Goal: Task Accomplishment & Management: Manage account settings

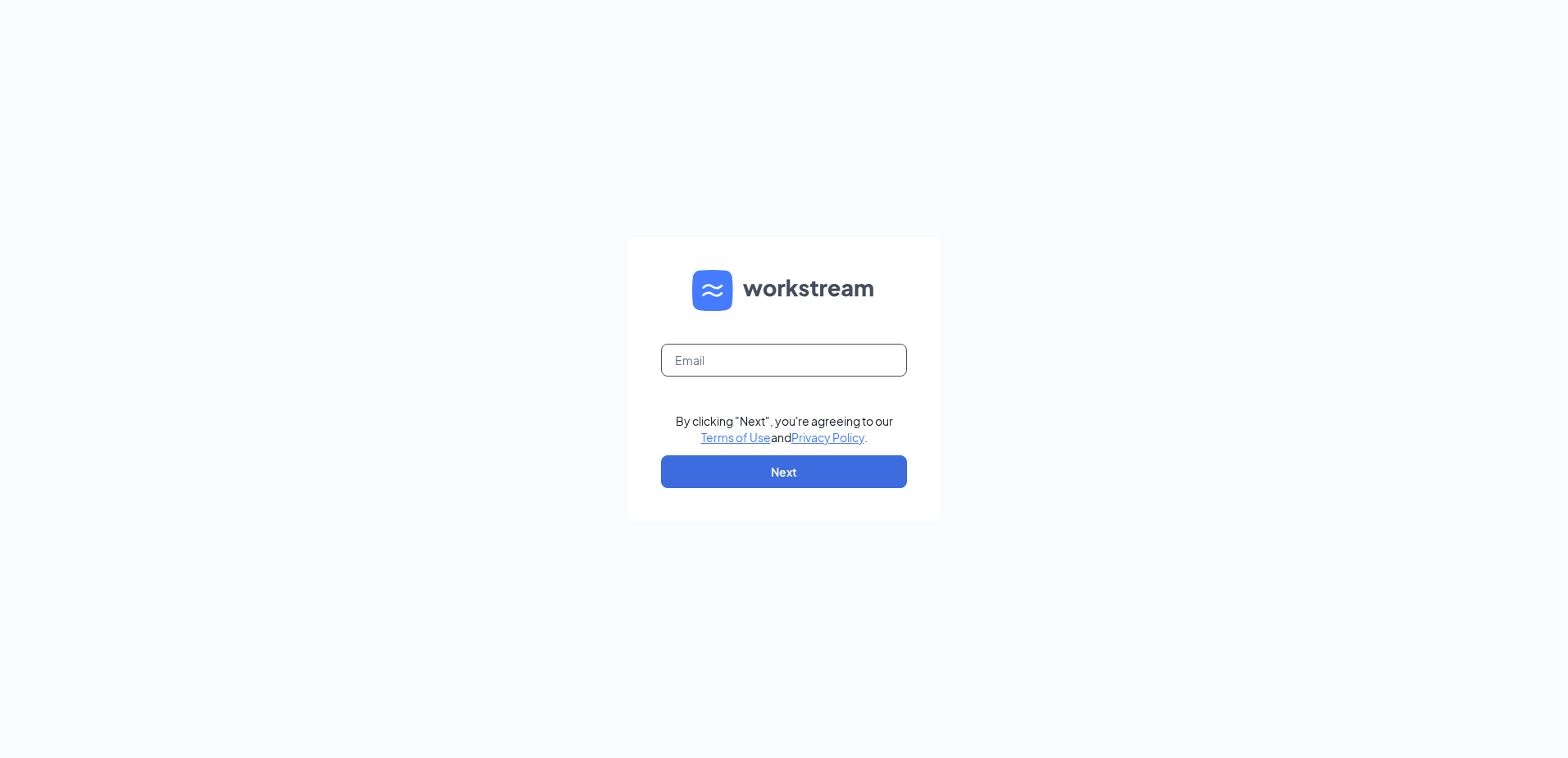
click at [773, 357] on input "text" at bounding box center [784, 360] width 246 height 33
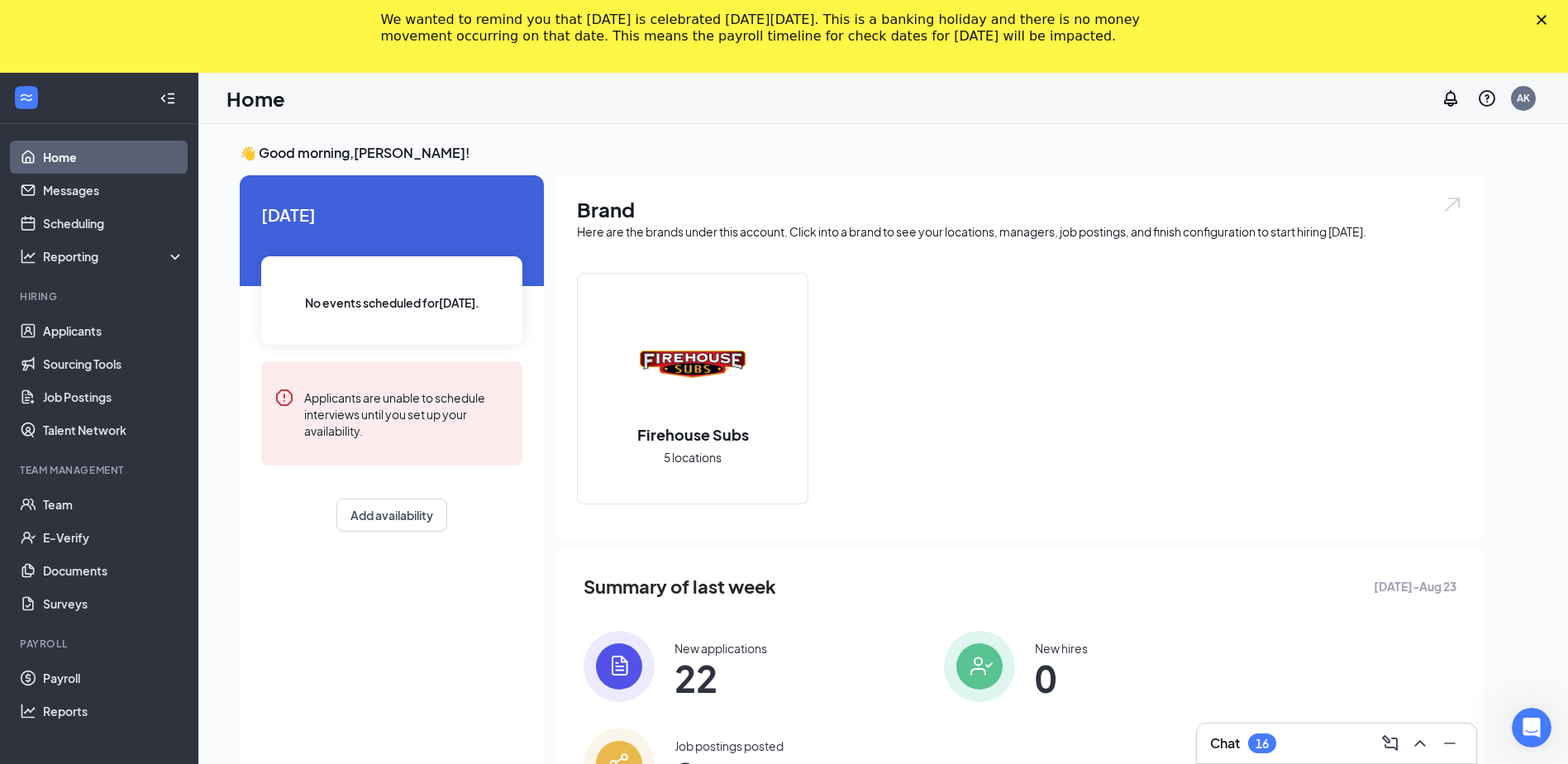
click at [1547, 17] on polygon "Close" at bounding box center [1542, 20] width 10 height 10
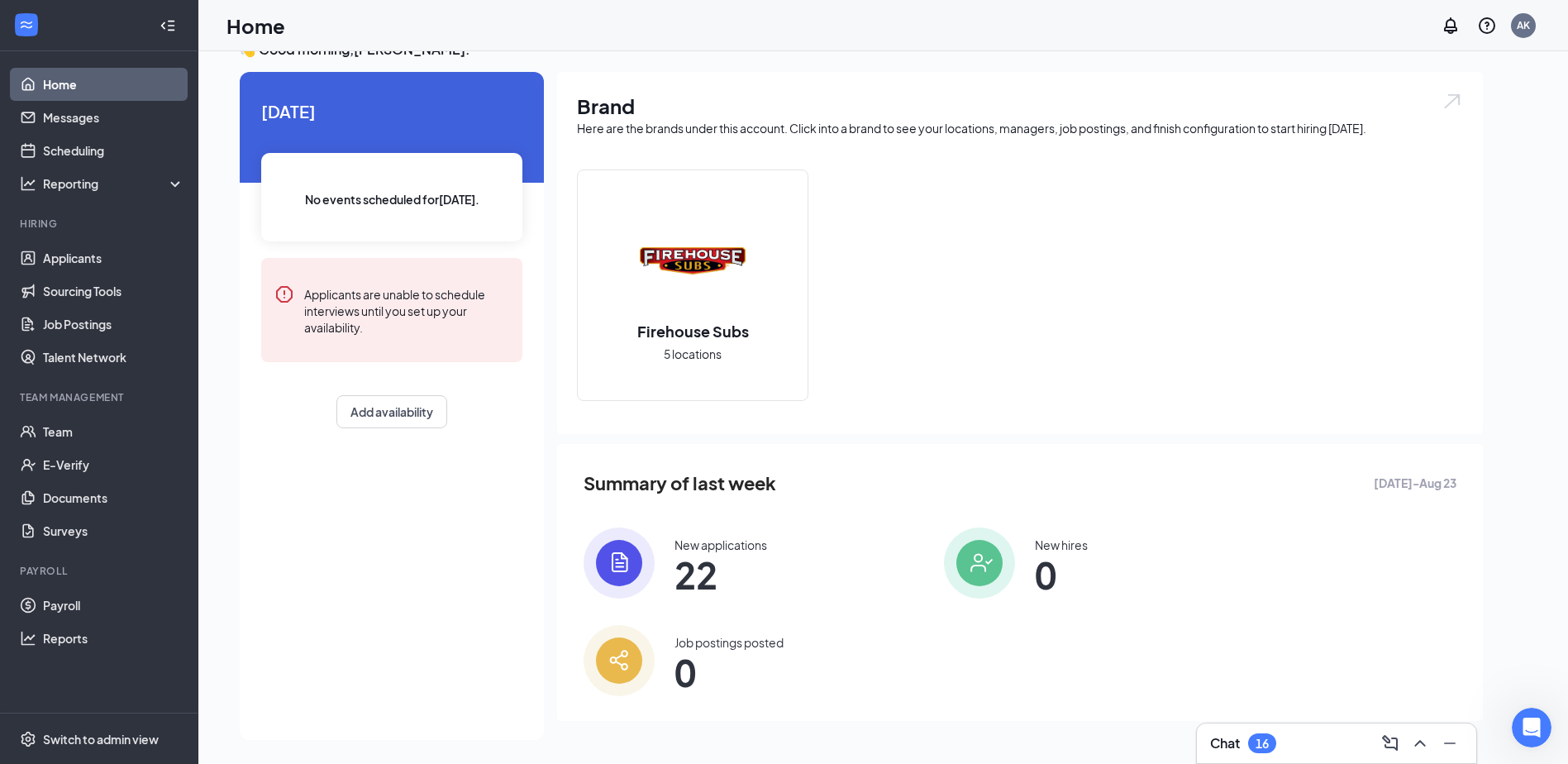
scroll to position [35, 0]
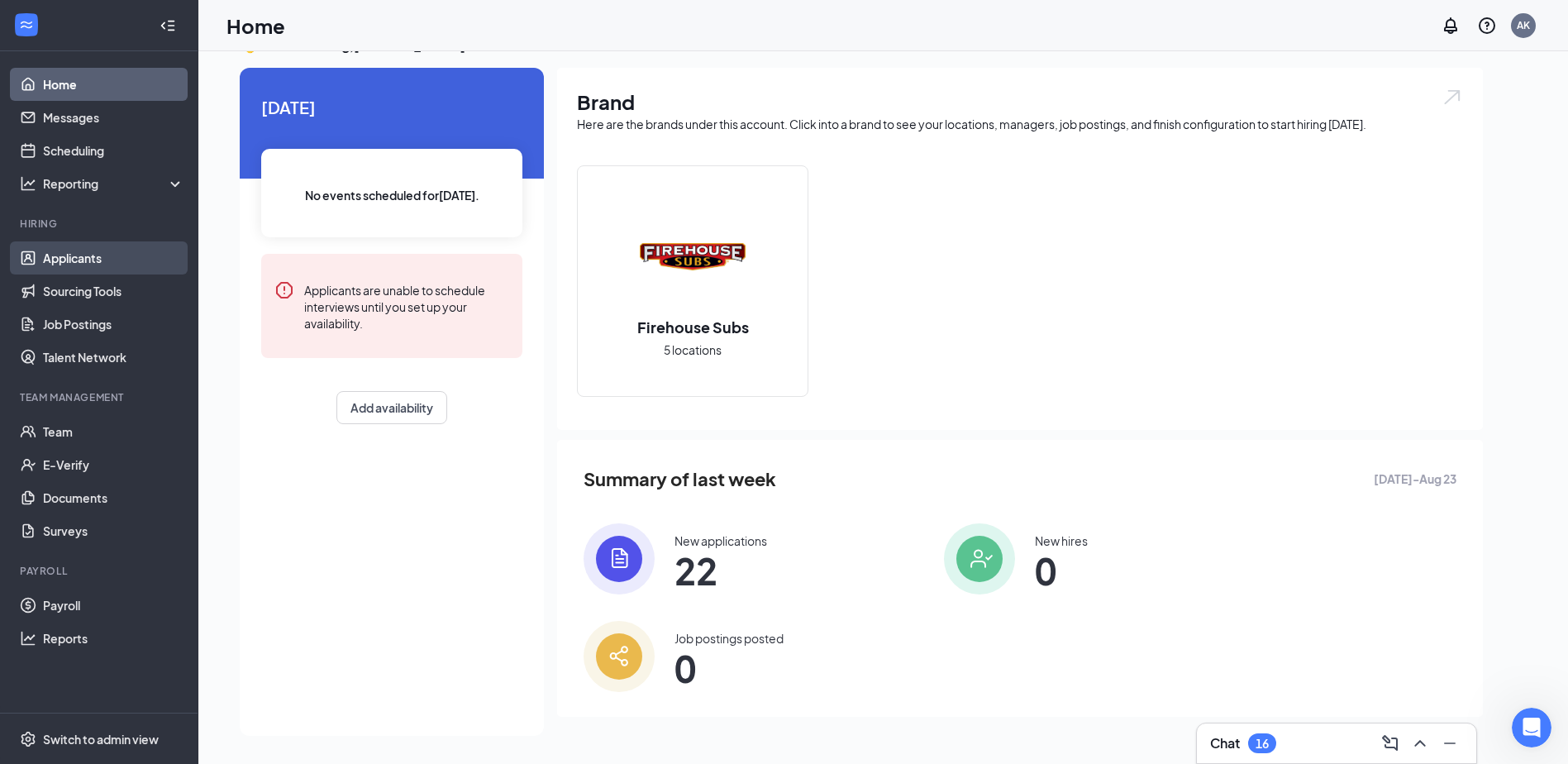
click at [98, 252] on link "Applicants" at bounding box center [113, 258] width 142 height 33
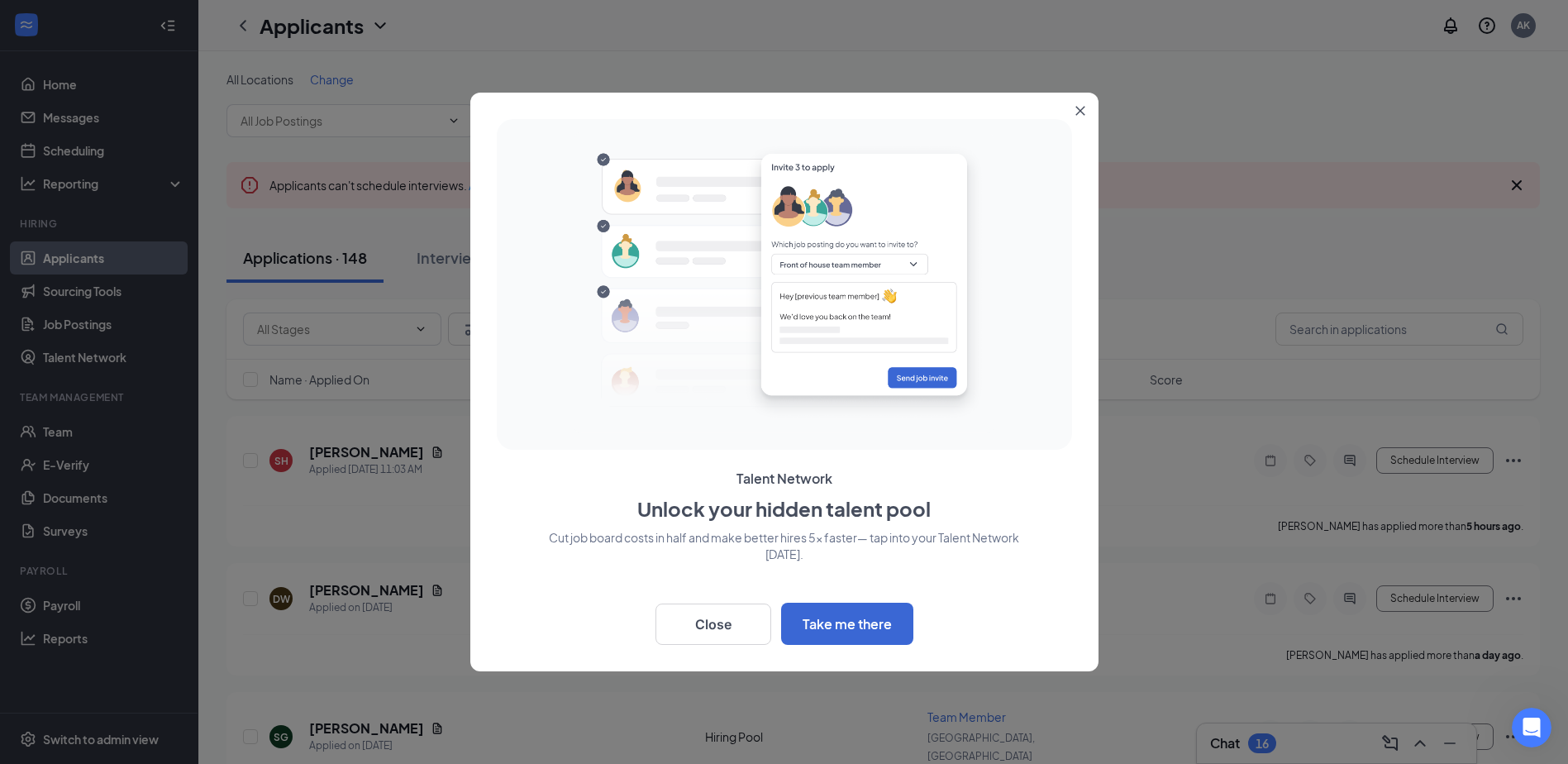
click at [1079, 111] on icon "Close" at bounding box center [1079, 111] width 9 height 9
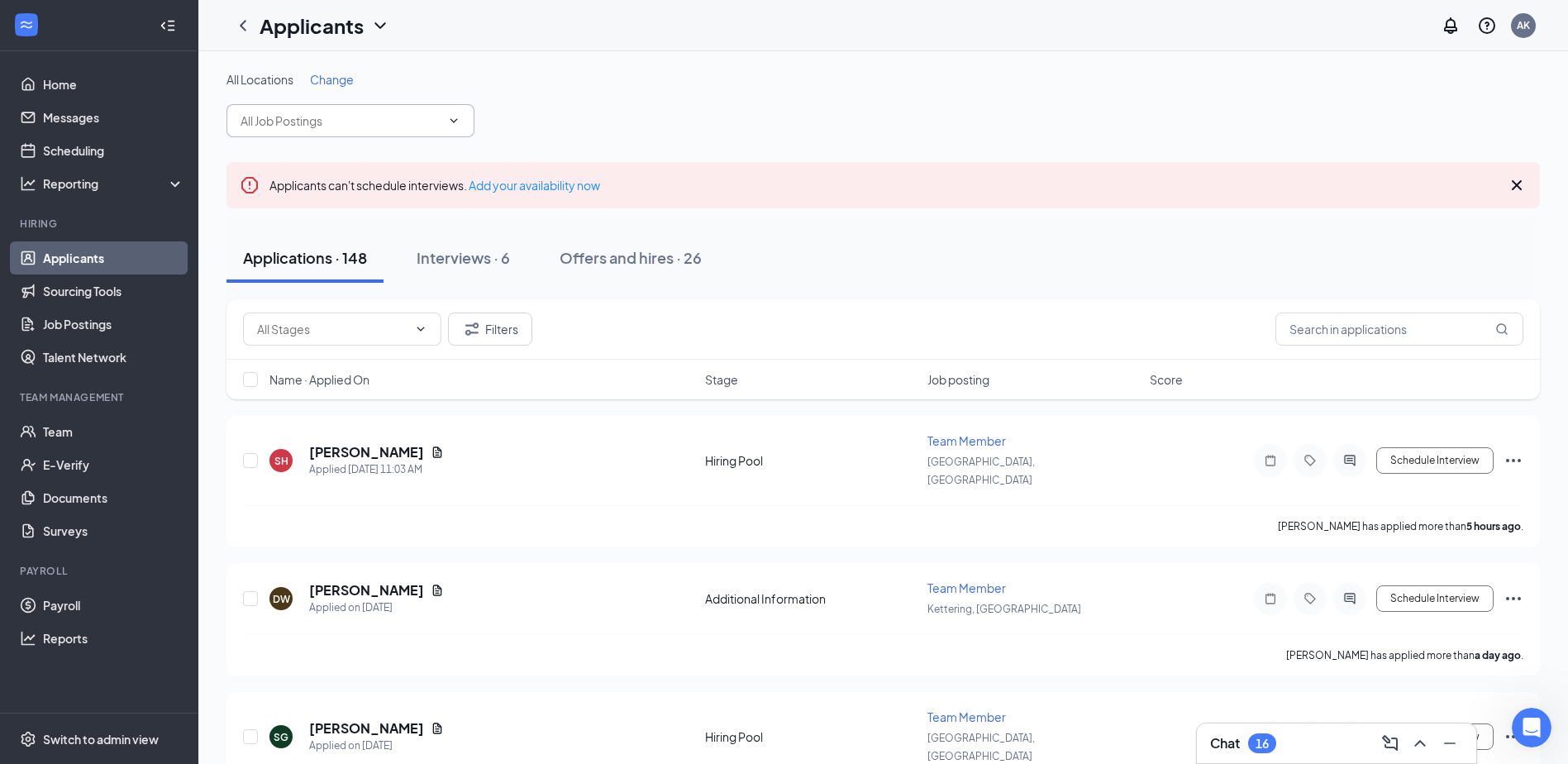
click at [398, 121] on input "text" at bounding box center [340, 120] width 200 height 18
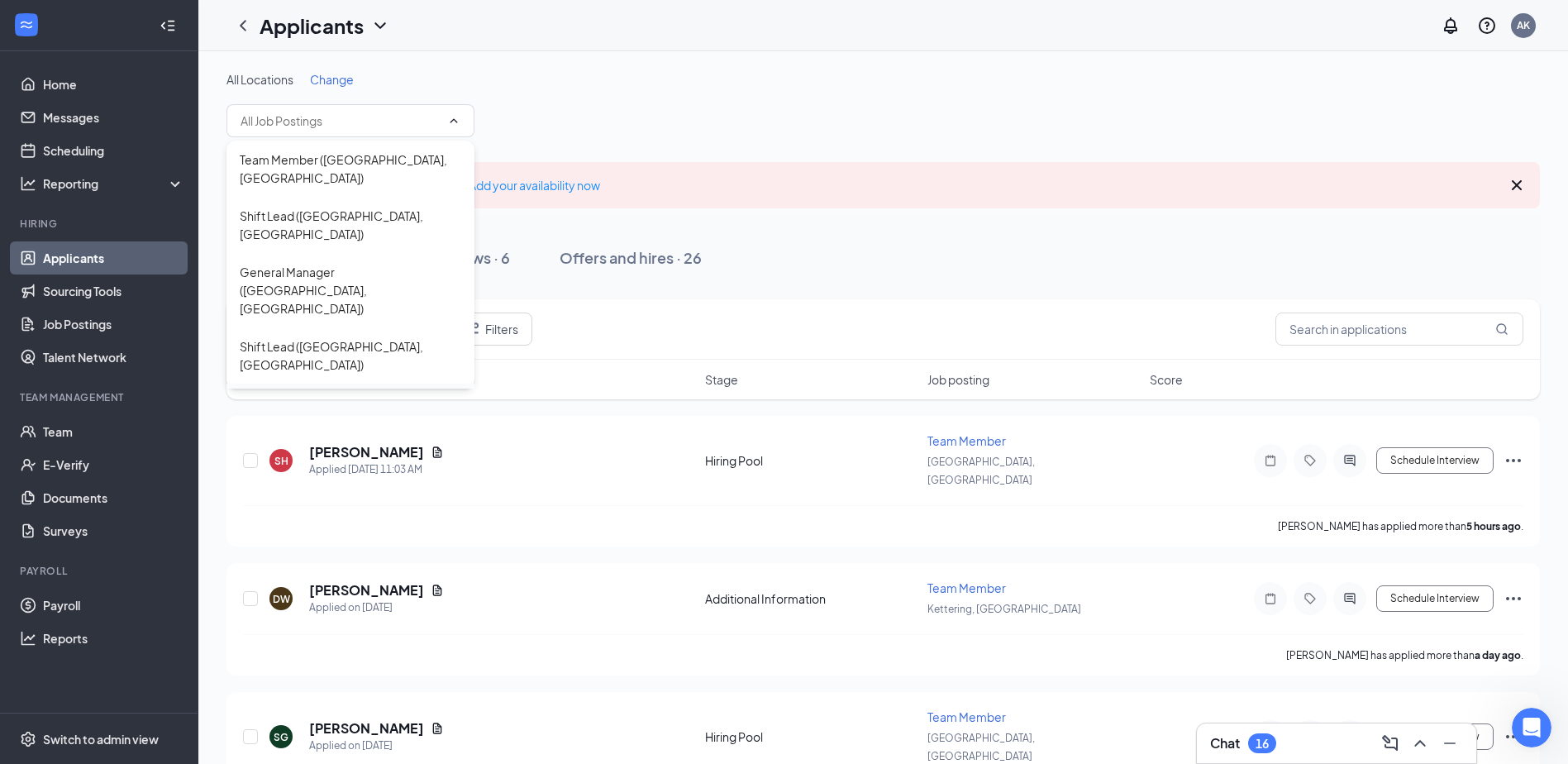
click at [380, 394] on div "General Manager ([GEOGRAPHIC_DATA], [GEOGRAPHIC_DATA])" at bounding box center [350, 421] width 222 height 55
type input "General Manager ([GEOGRAPHIC_DATA], [GEOGRAPHIC_DATA])"
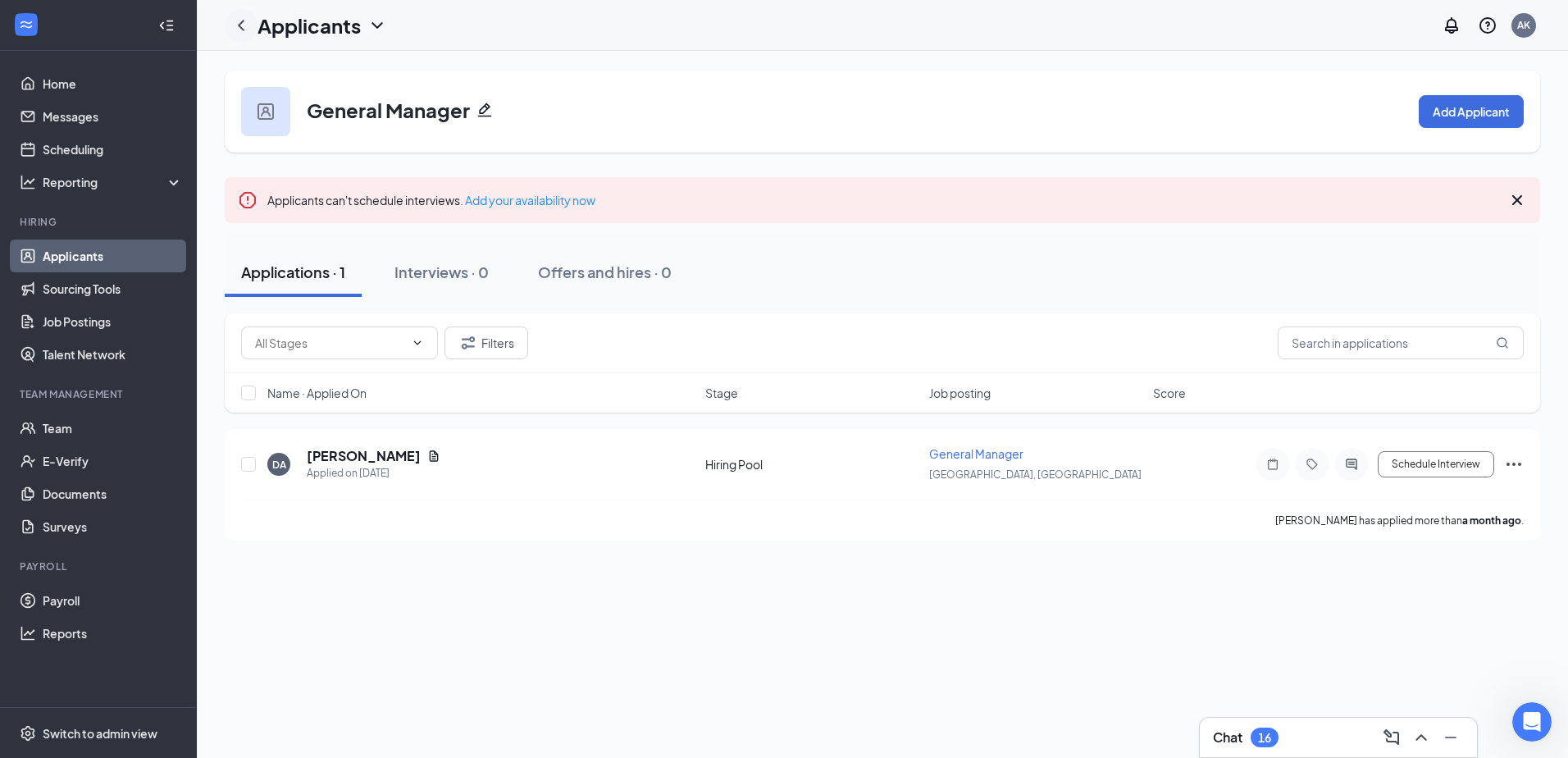
click at [240, 19] on icon "ChevronLeft" at bounding box center [240, 25] width 19 height 19
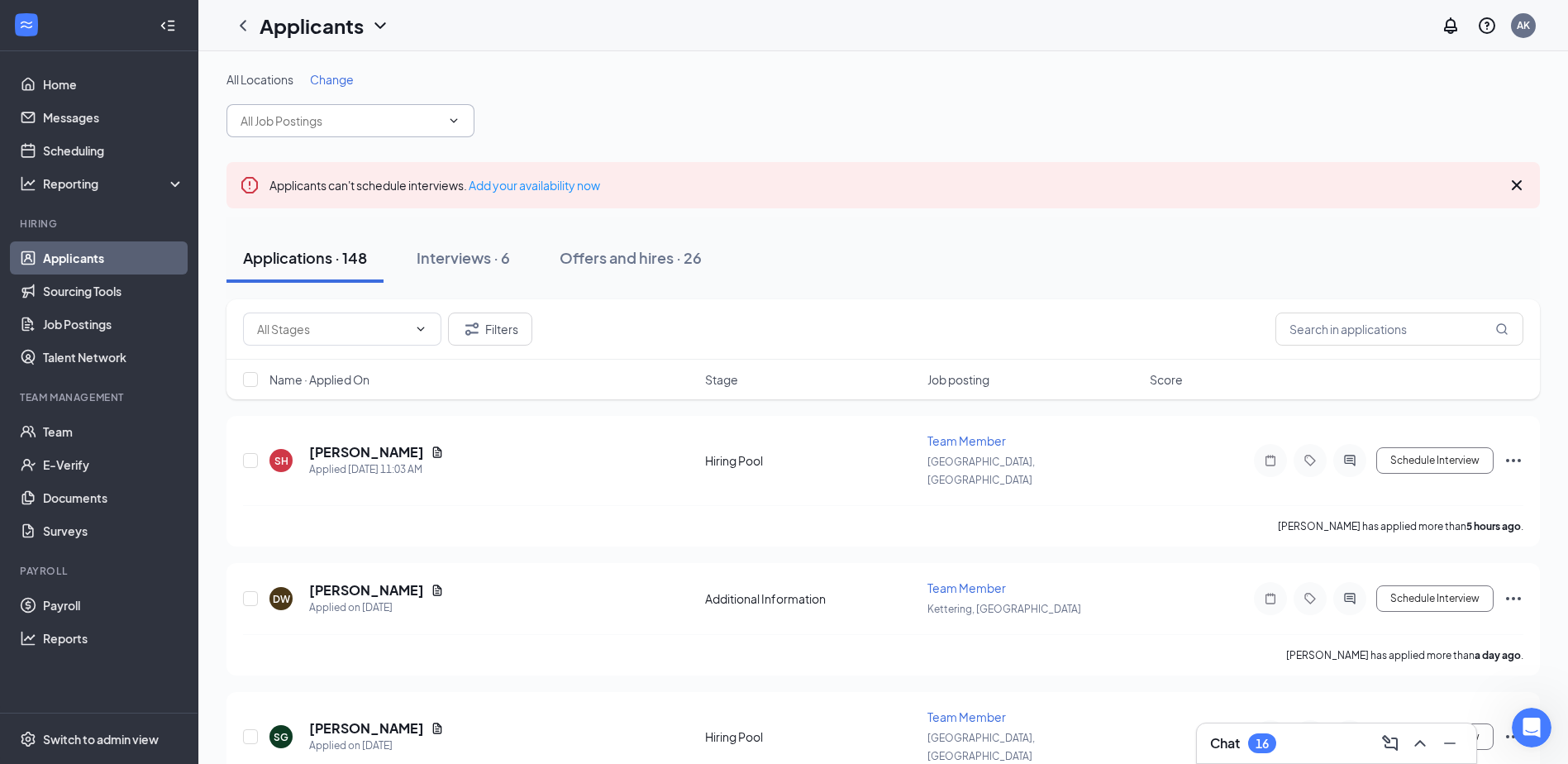
click at [373, 118] on input "text" at bounding box center [340, 120] width 200 height 18
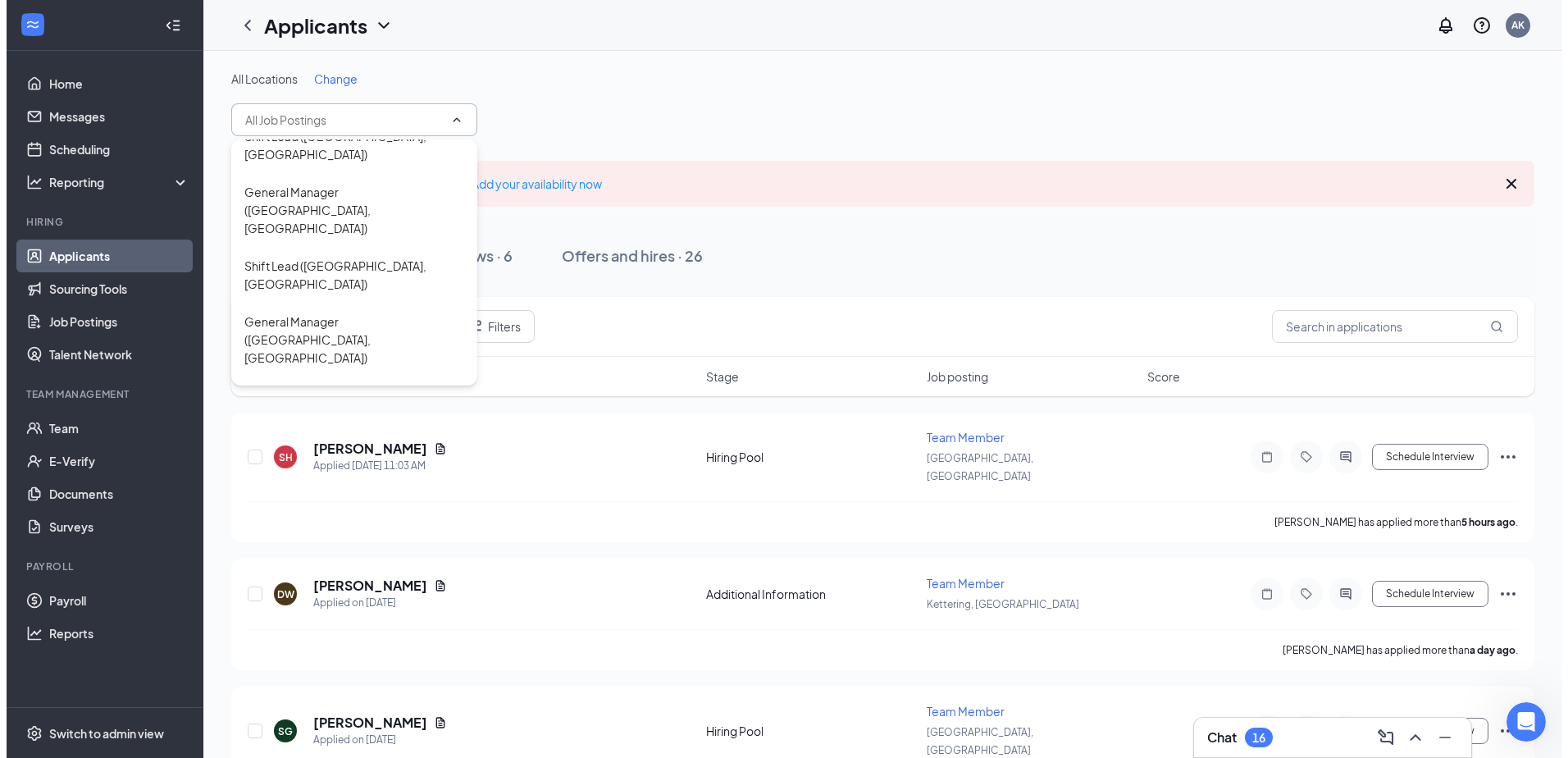
scroll to position [74, 0]
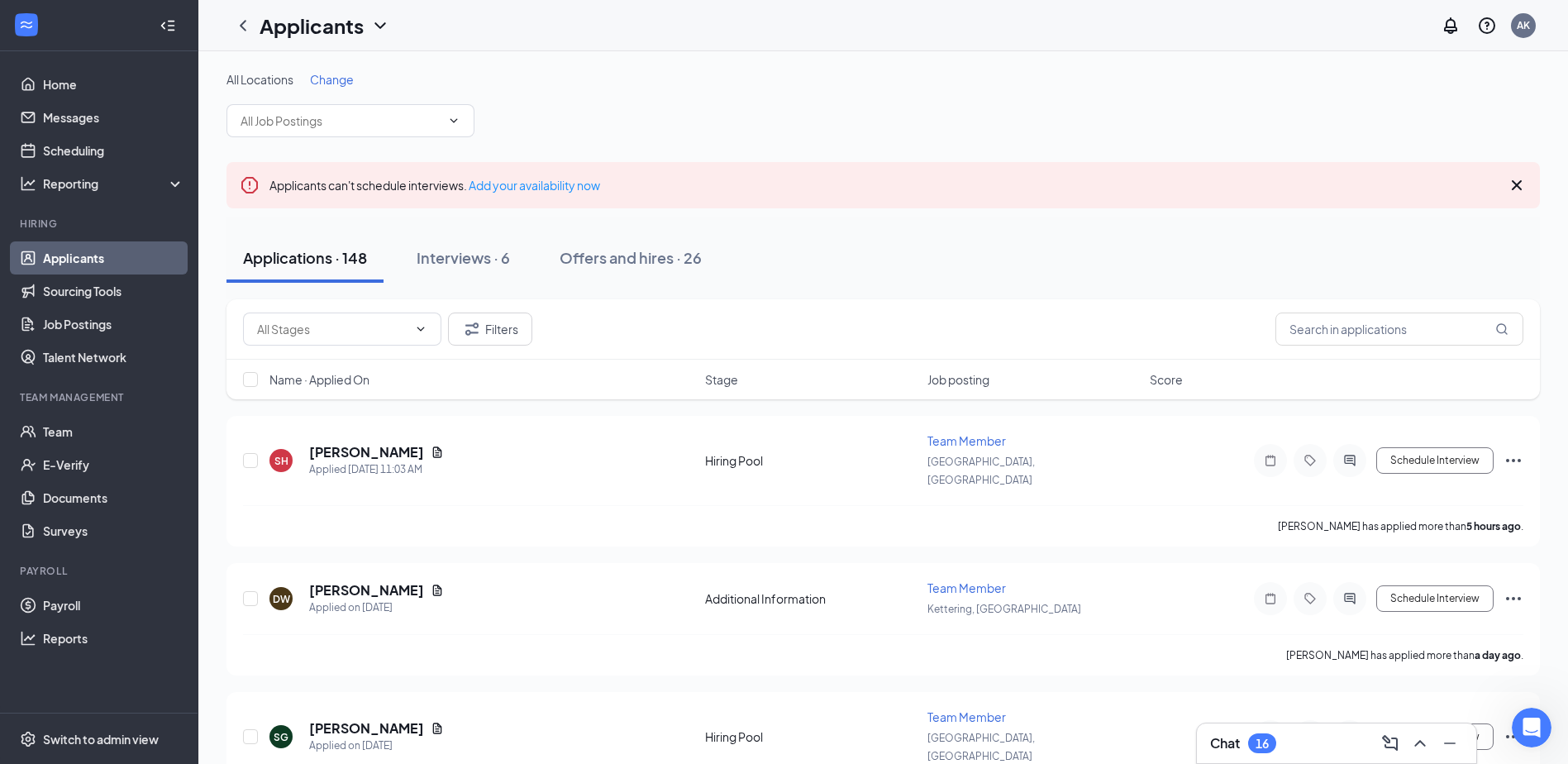
click at [517, 136] on div "All Locations Change" at bounding box center [883, 104] width 1314 height 67
click at [363, 126] on input "text" at bounding box center [340, 120] width 200 height 18
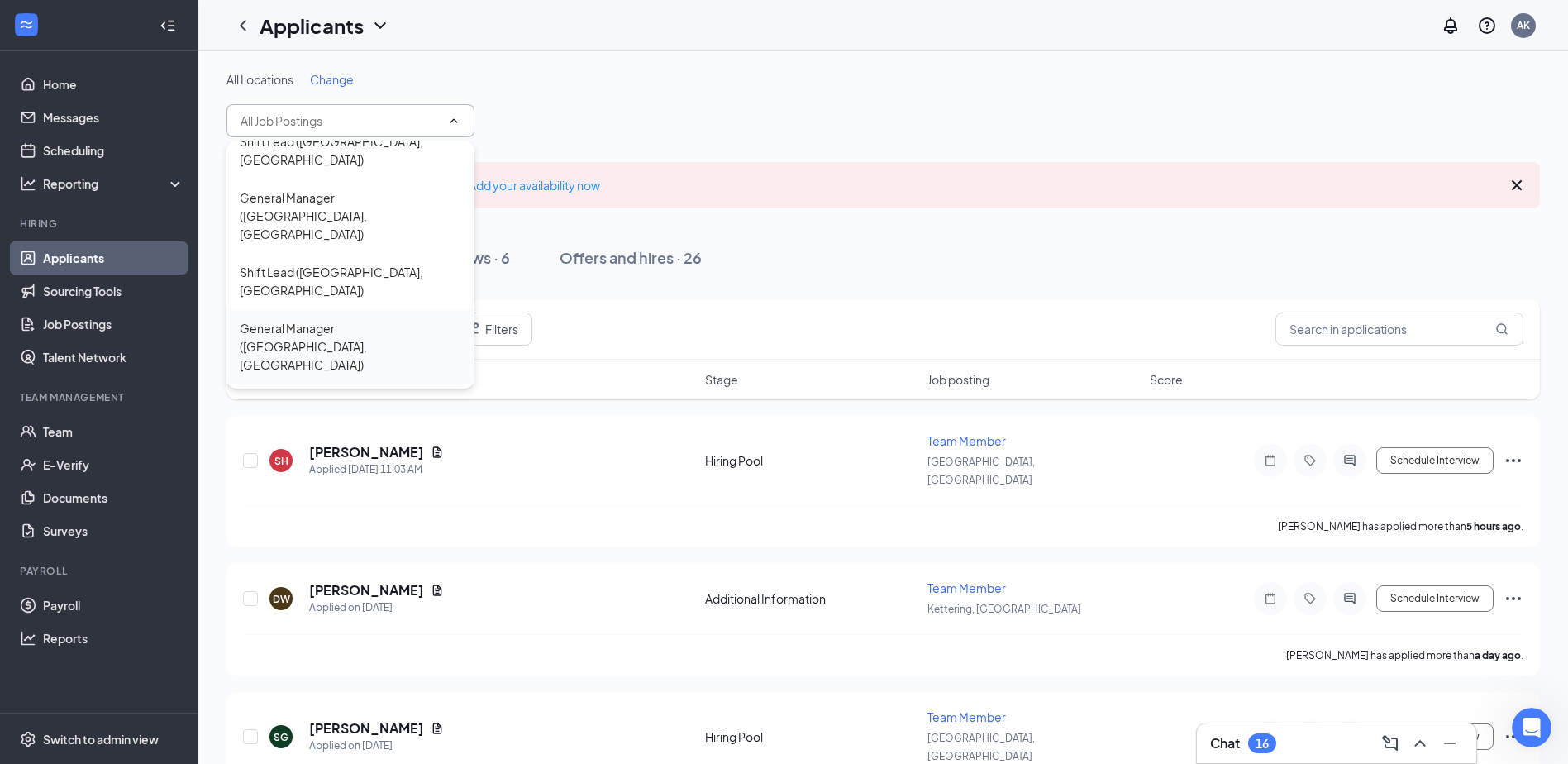
click at [355, 319] on div "General Manager ([GEOGRAPHIC_DATA], [GEOGRAPHIC_DATA])" at bounding box center [350, 346] width 222 height 55
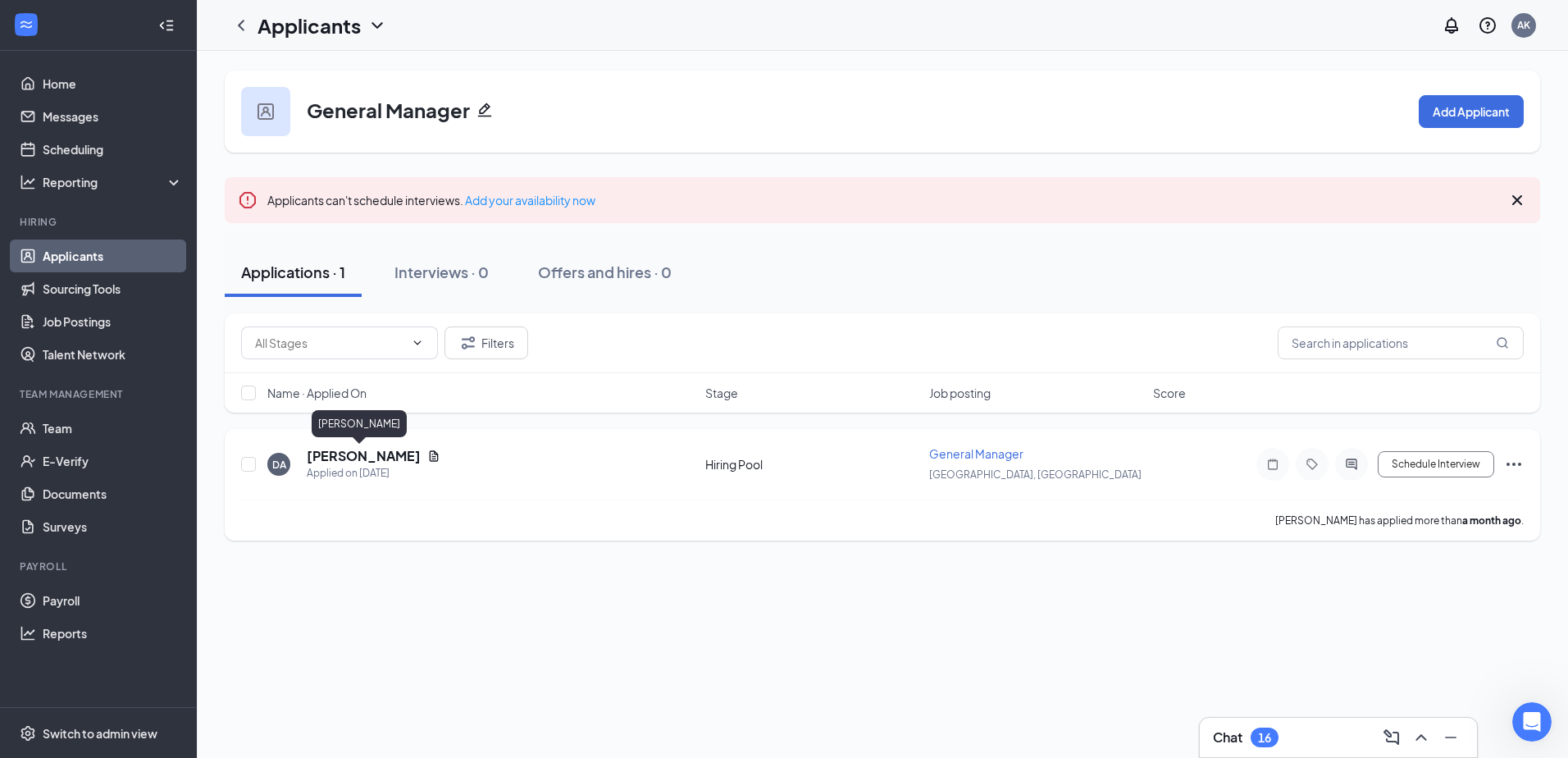
click at [356, 459] on h5 "[PERSON_NAME]" at bounding box center [364, 455] width 114 height 18
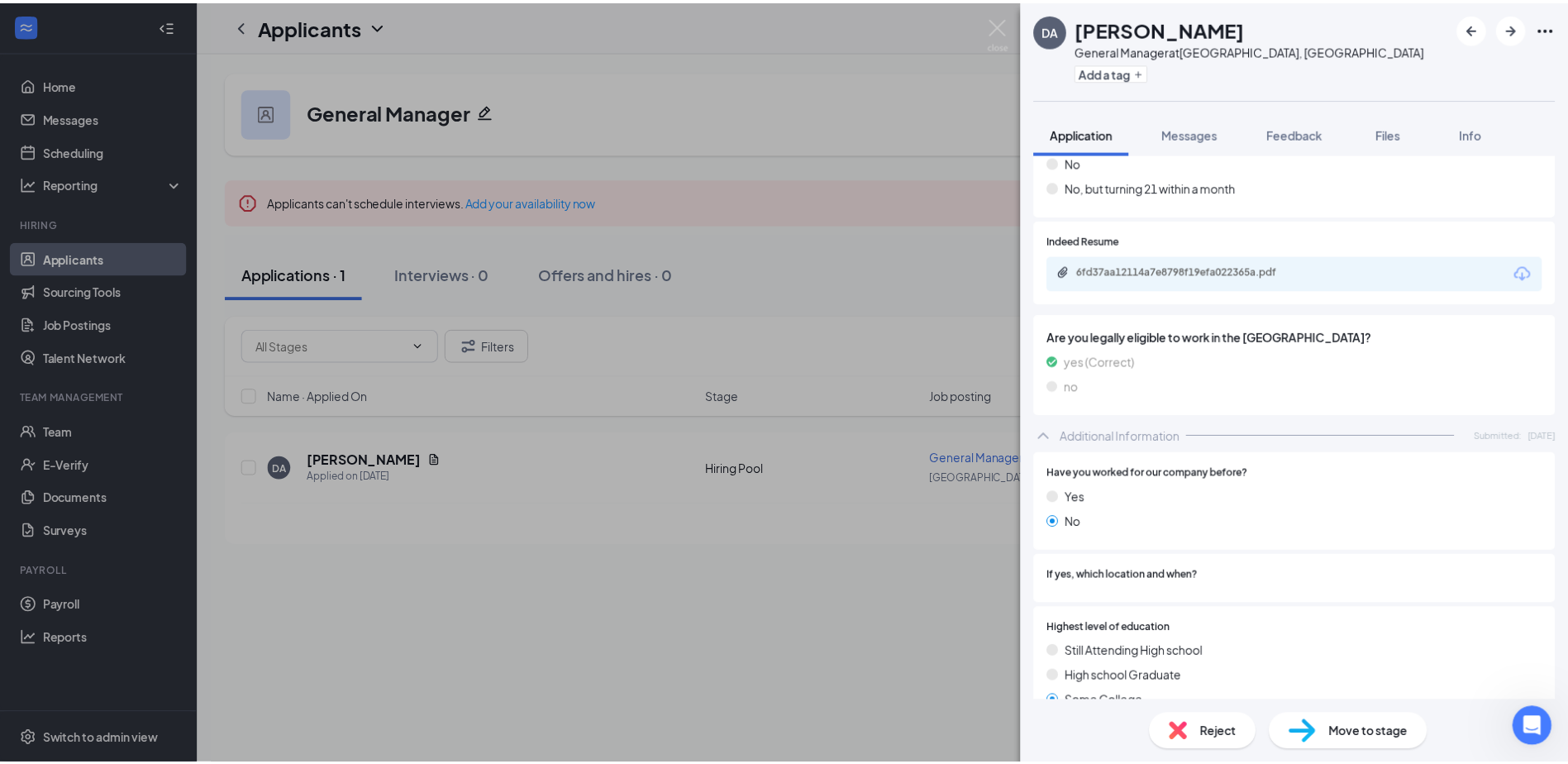
scroll to position [159, 0]
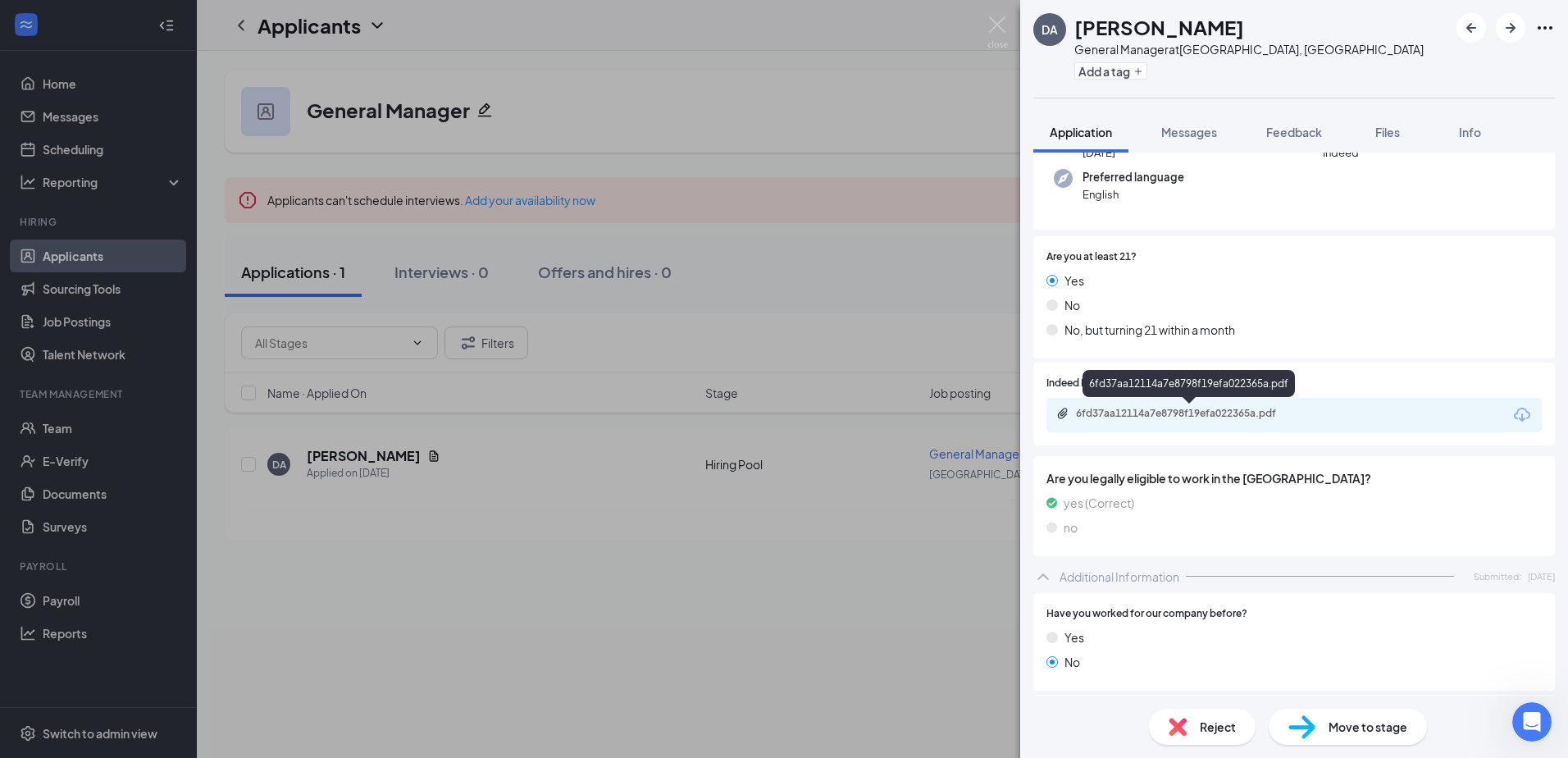
click at [1164, 416] on div "6fd37aa12114a7e8798f19efa022365a.pdf" at bounding box center [1190, 414] width 229 height 14
click at [1001, 19] on img at bounding box center [997, 32] width 20 height 32
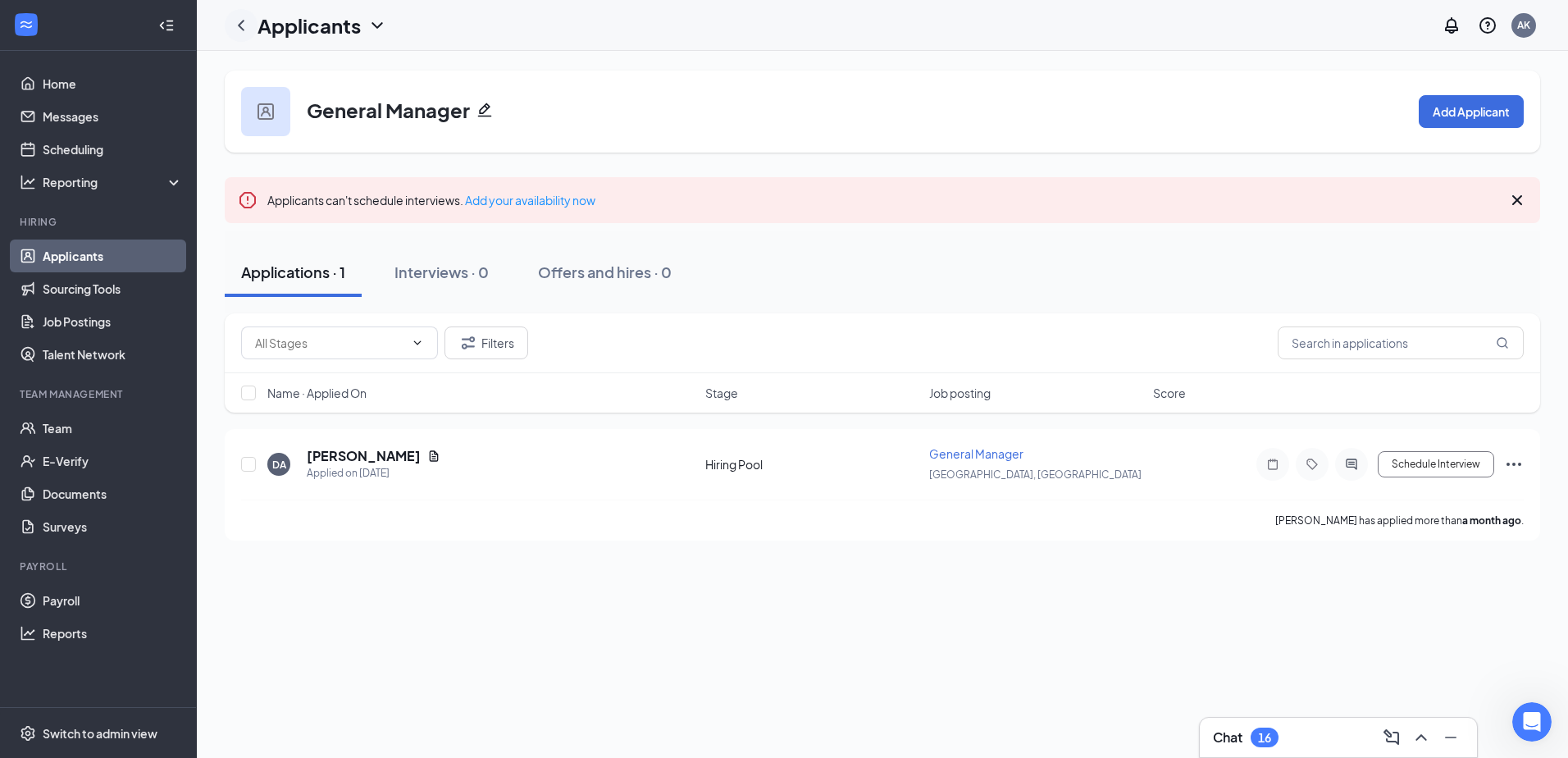
click at [241, 21] on icon "ChevronLeft" at bounding box center [240, 25] width 19 height 19
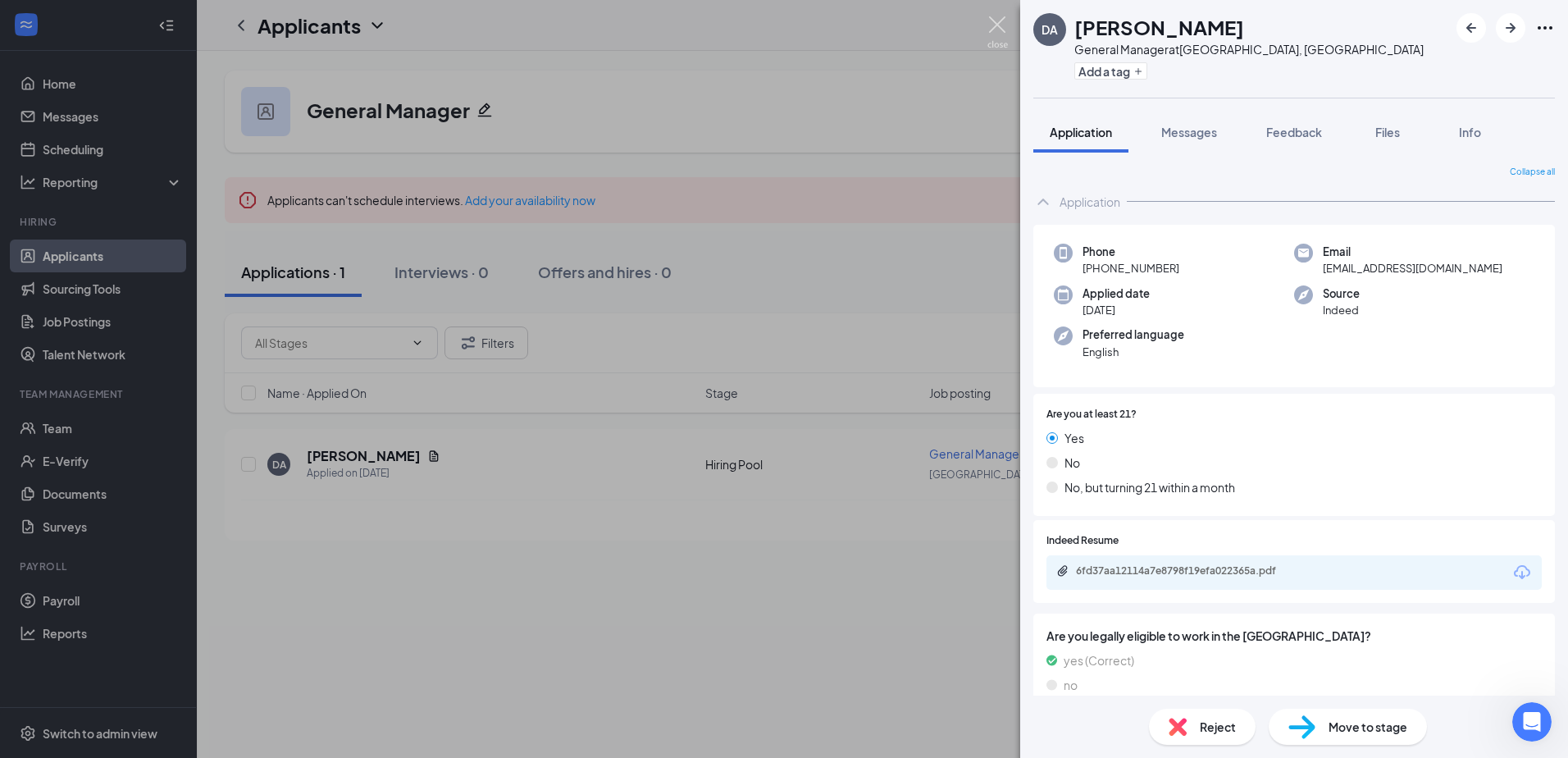
click at [999, 17] on img at bounding box center [997, 32] width 20 height 32
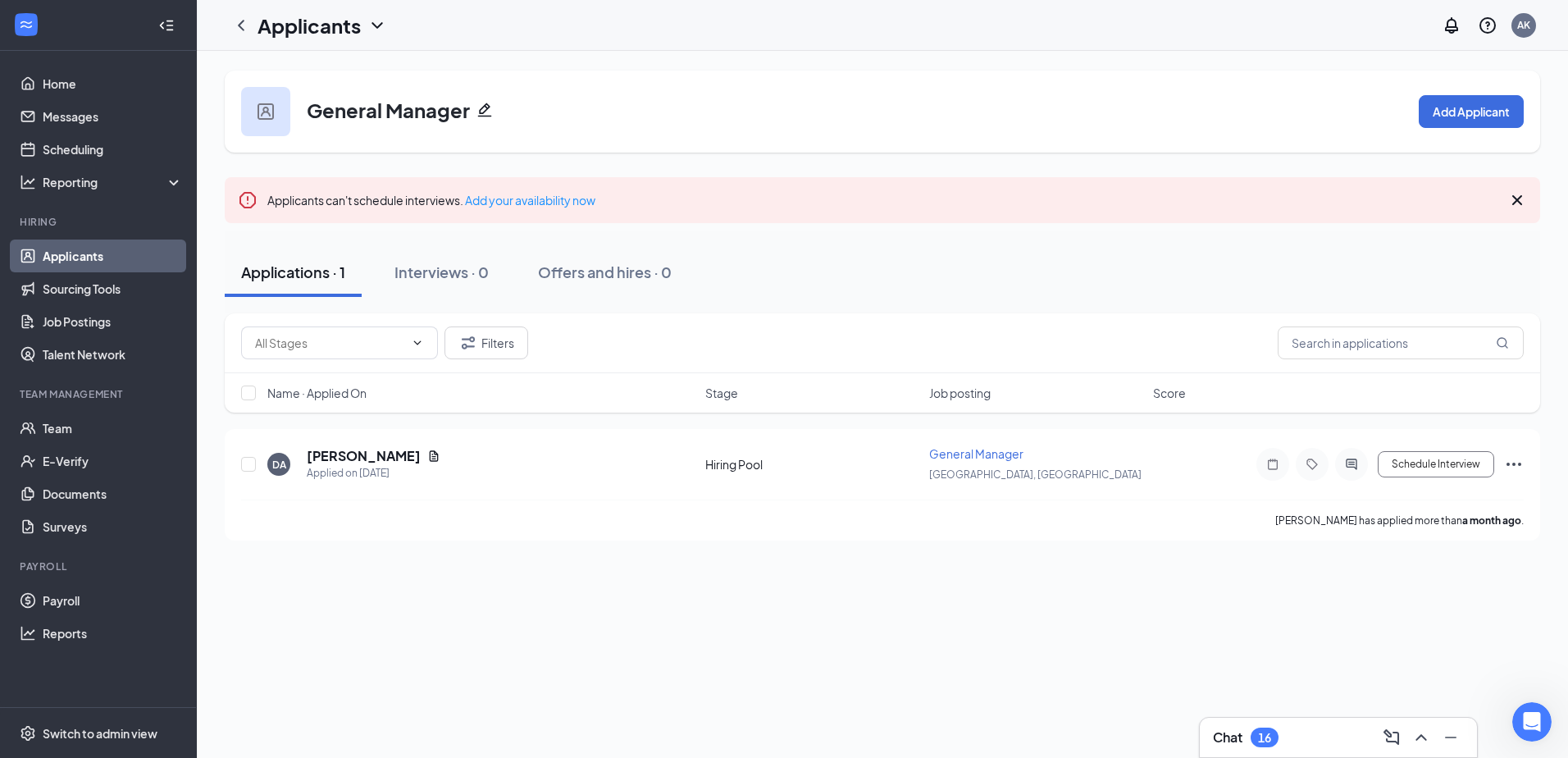
click at [115, 254] on link "Applicants" at bounding box center [112, 255] width 140 height 33
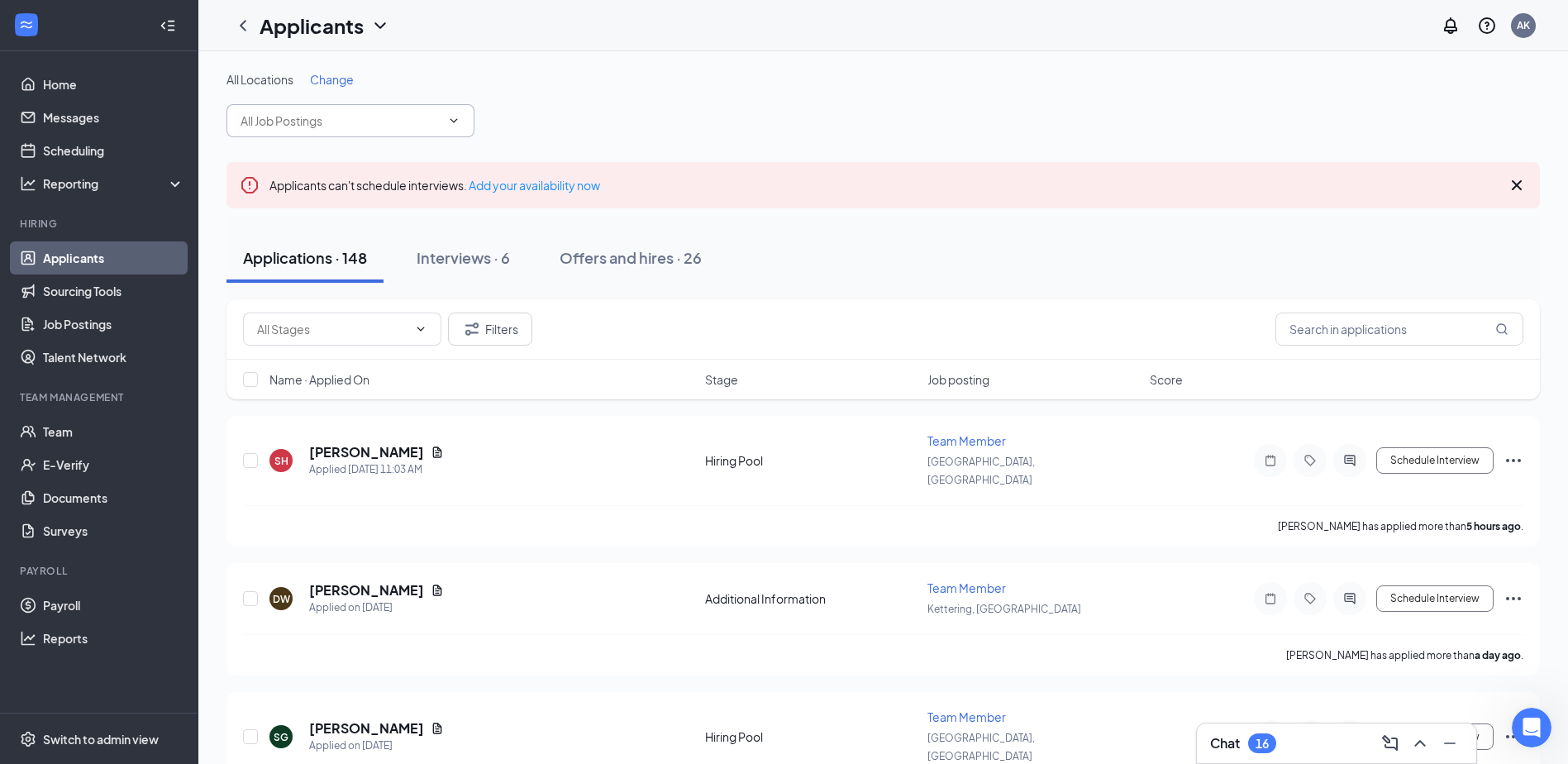
click at [359, 121] on input "text" at bounding box center [340, 120] width 200 height 18
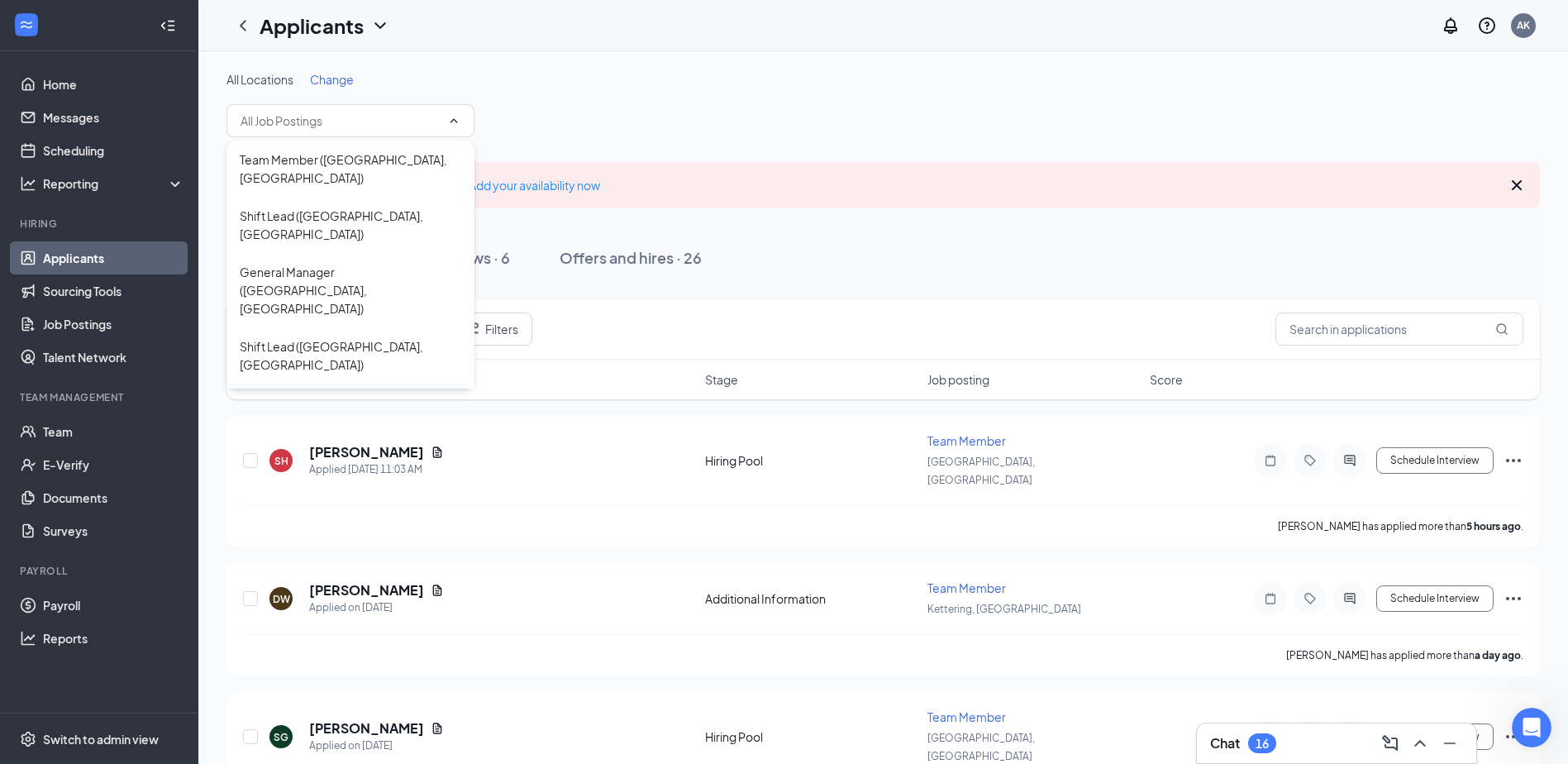
click at [340, 394] on div "General Manager ([GEOGRAPHIC_DATA], [GEOGRAPHIC_DATA])" at bounding box center [350, 421] width 222 height 55
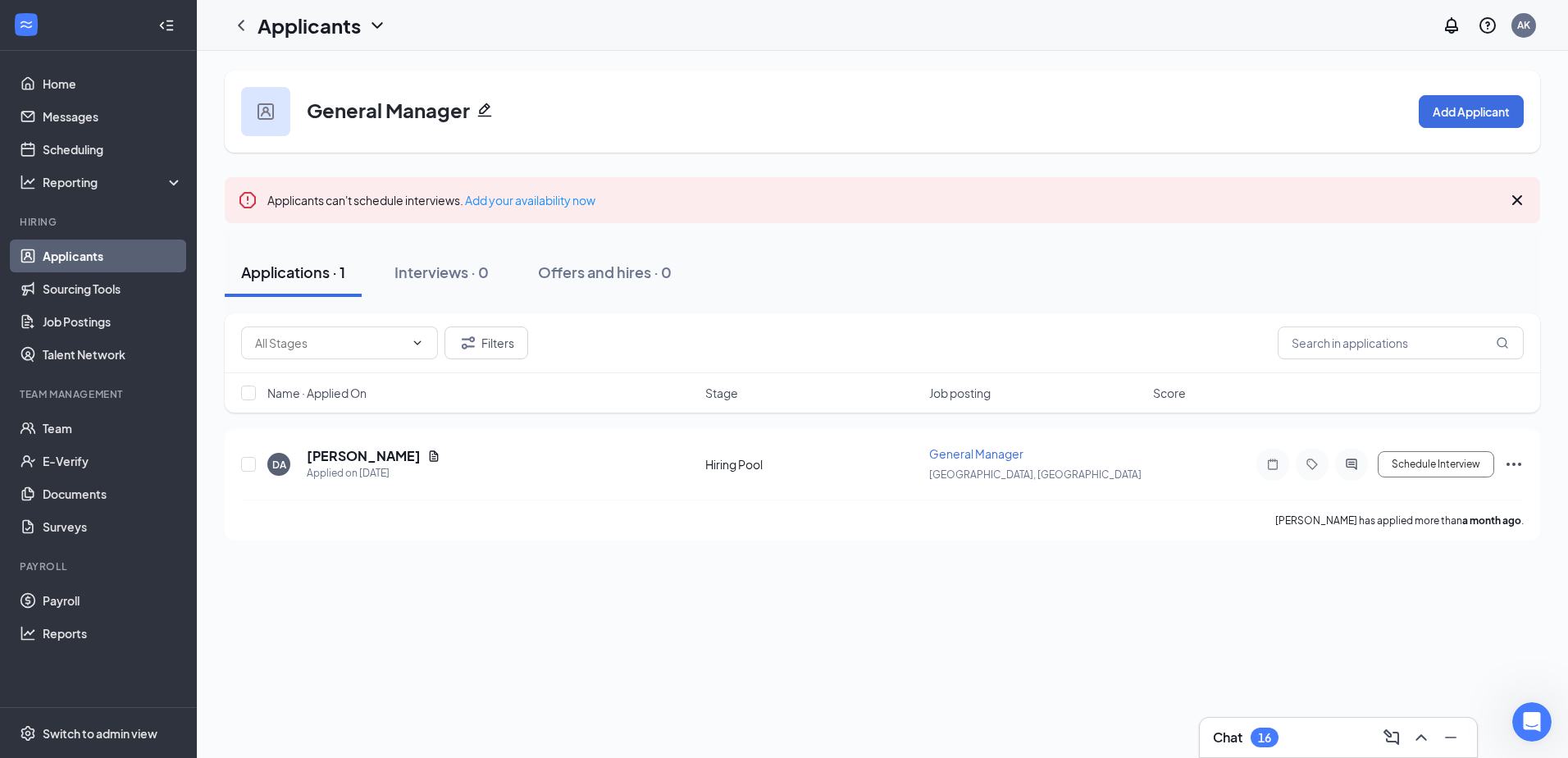
click at [116, 255] on link "Applicants" at bounding box center [112, 255] width 140 height 33
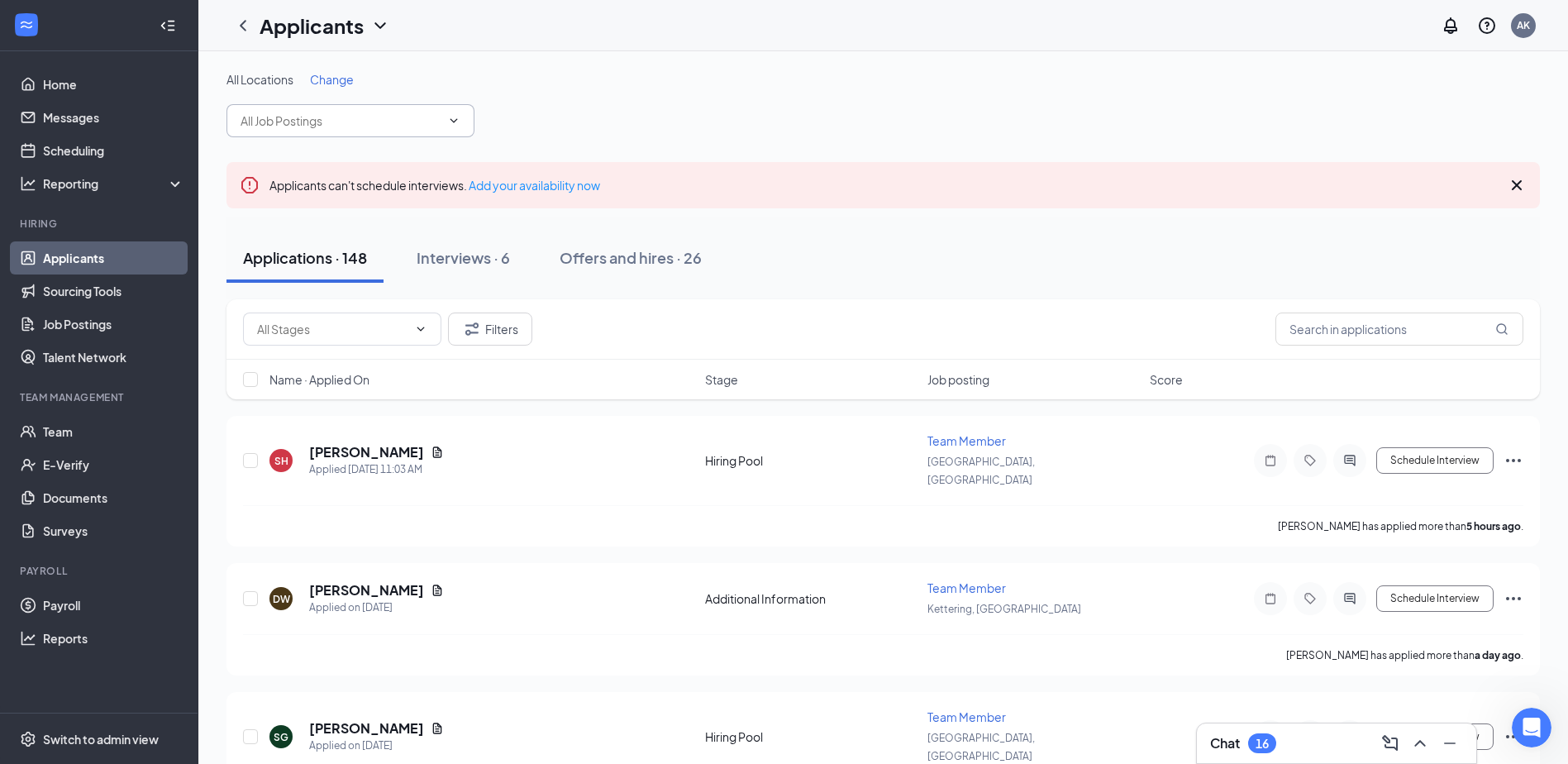
click at [349, 123] on input "text" at bounding box center [340, 120] width 200 height 18
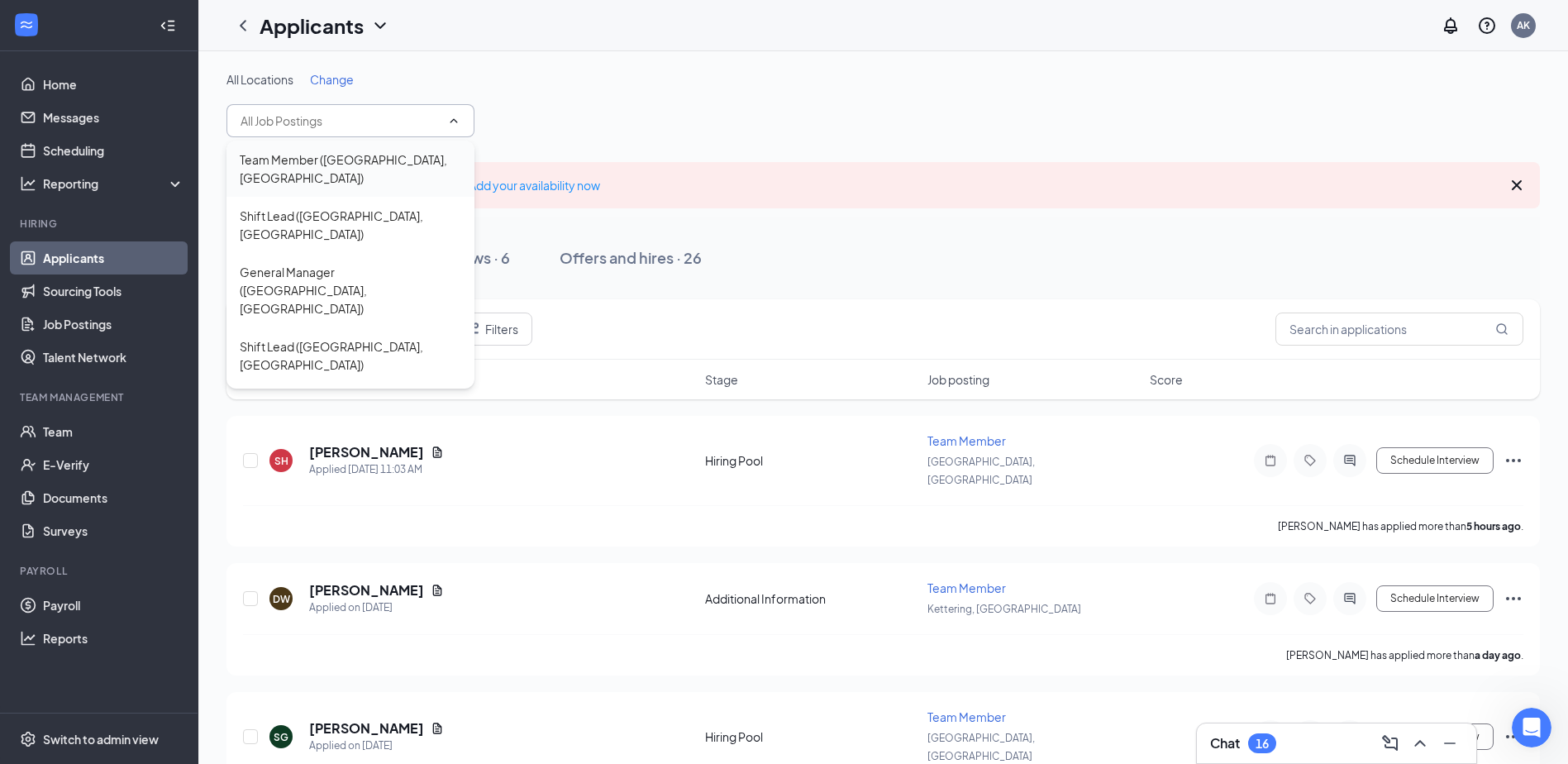
click at [331, 155] on div "Team Member ([GEOGRAPHIC_DATA], [GEOGRAPHIC_DATA])" at bounding box center [350, 168] width 222 height 37
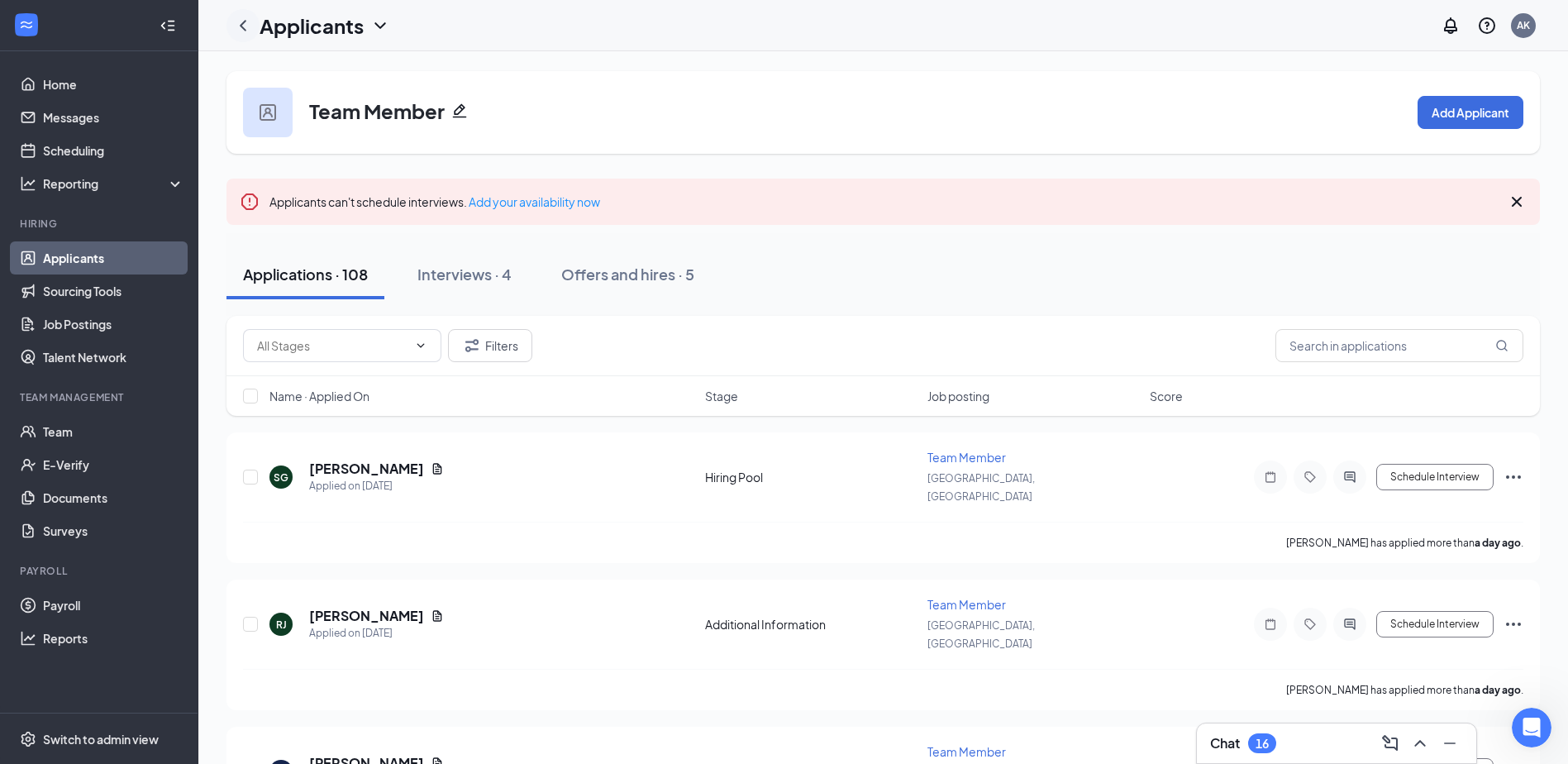
click at [242, 21] on icon "ChevronLeft" at bounding box center [242, 25] width 20 height 20
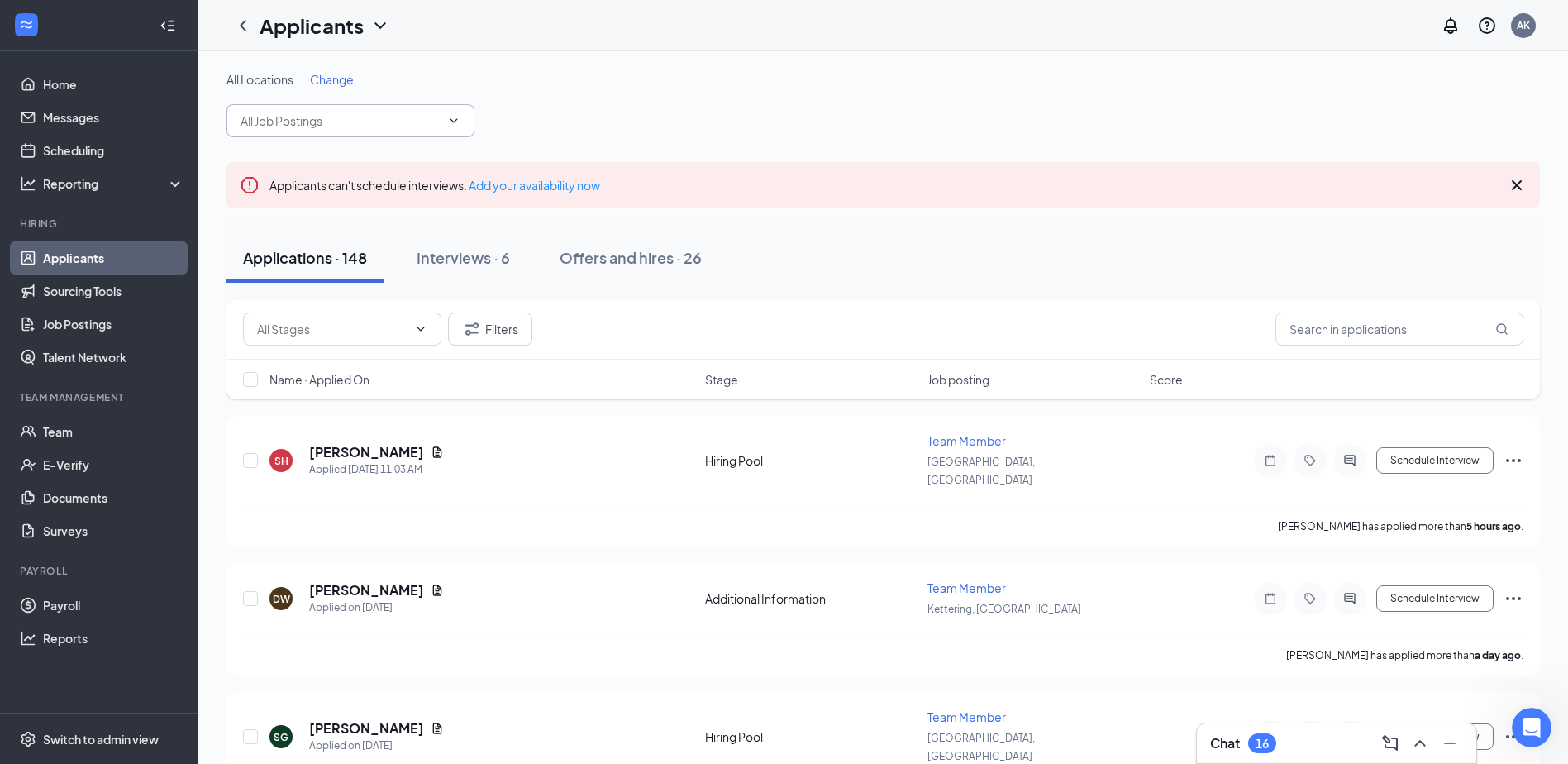
click at [354, 119] on input "text" at bounding box center [340, 120] width 200 height 18
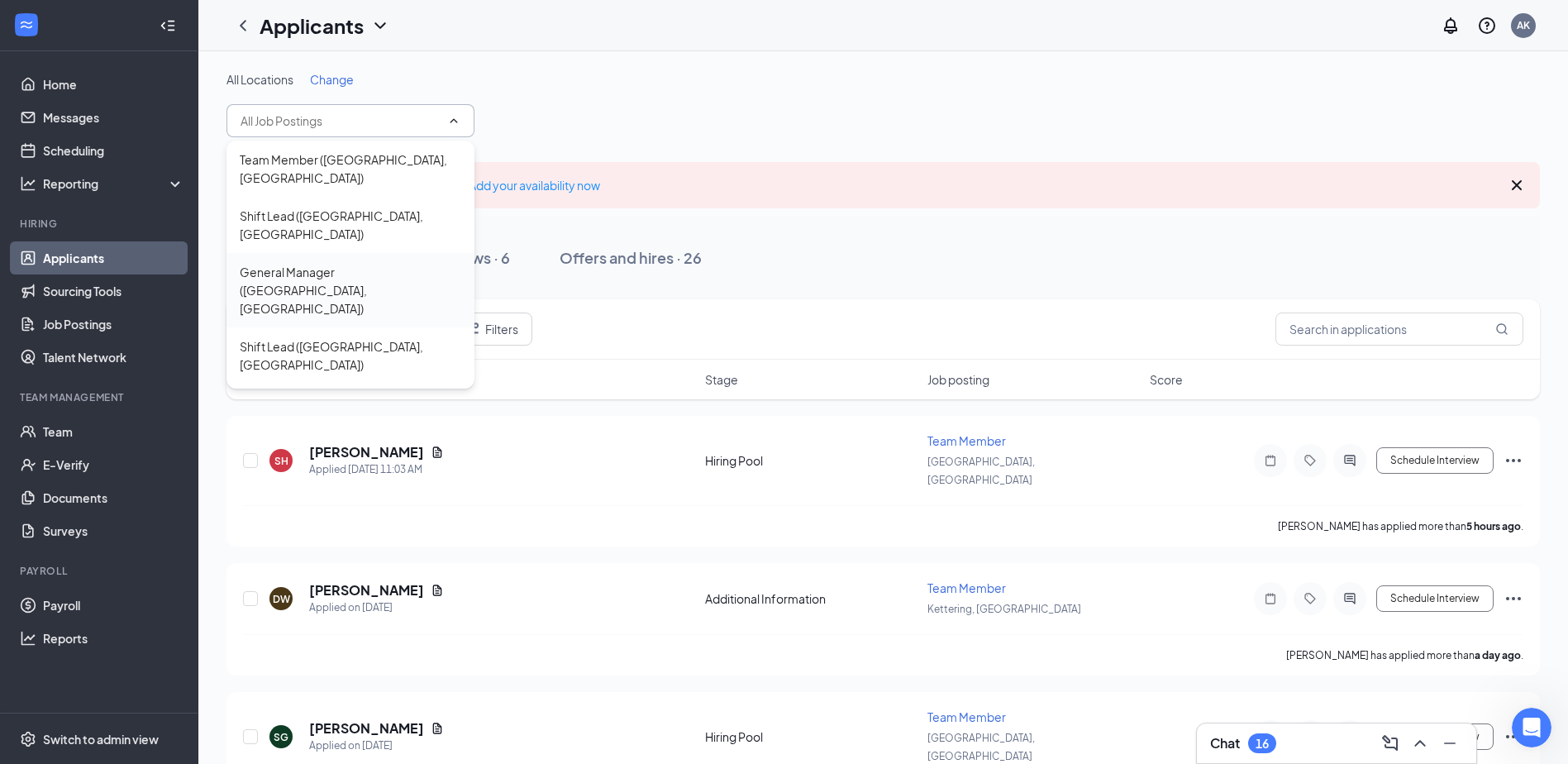
click at [338, 263] on div "General Manager ([GEOGRAPHIC_DATA], [GEOGRAPHIC_DATA])" at bounding box center [350, 290] width 222 height 55
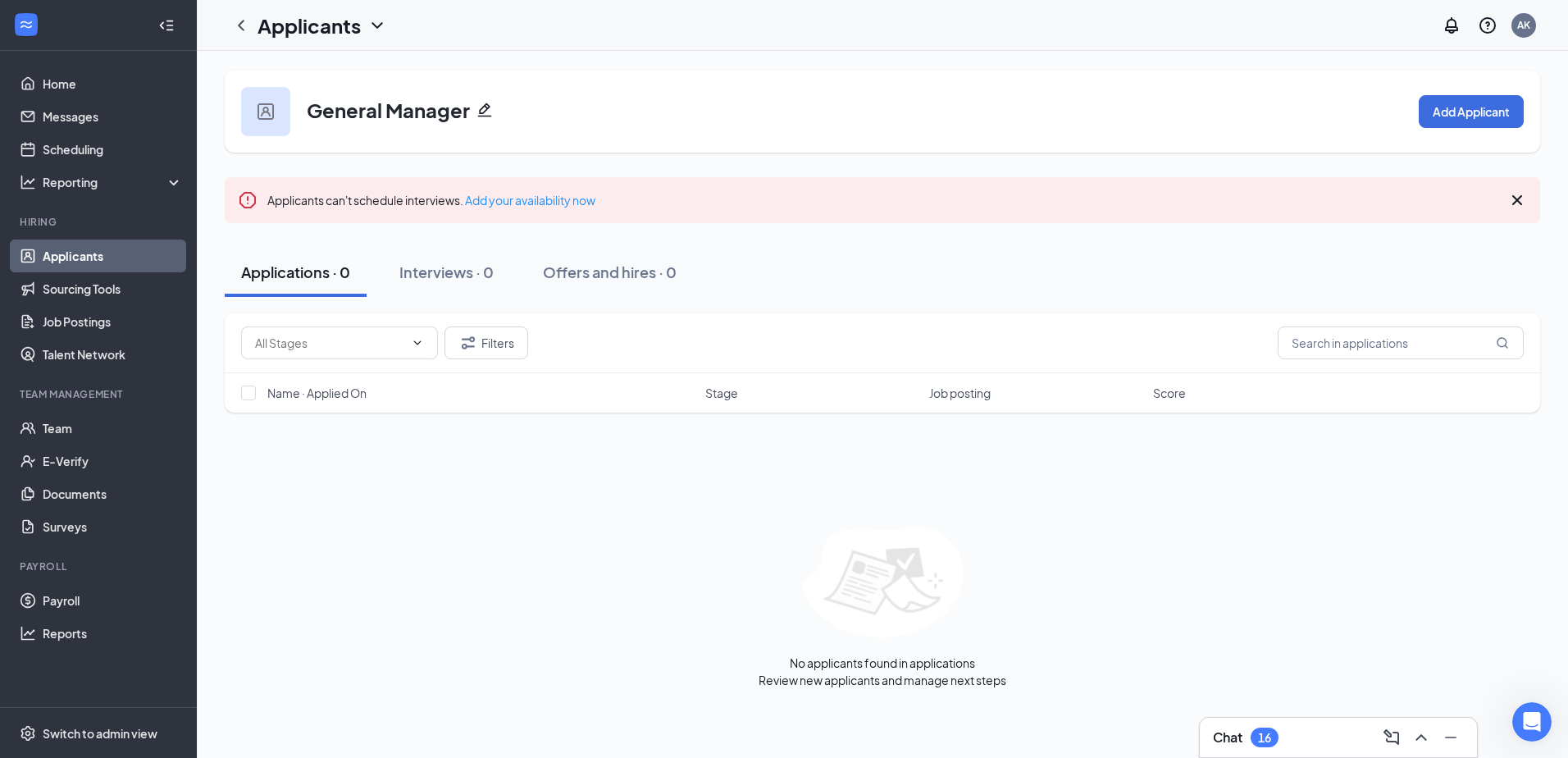
click at [148, 241] on link "Applicants" at bounding box center [112, 255] width 140 height 33
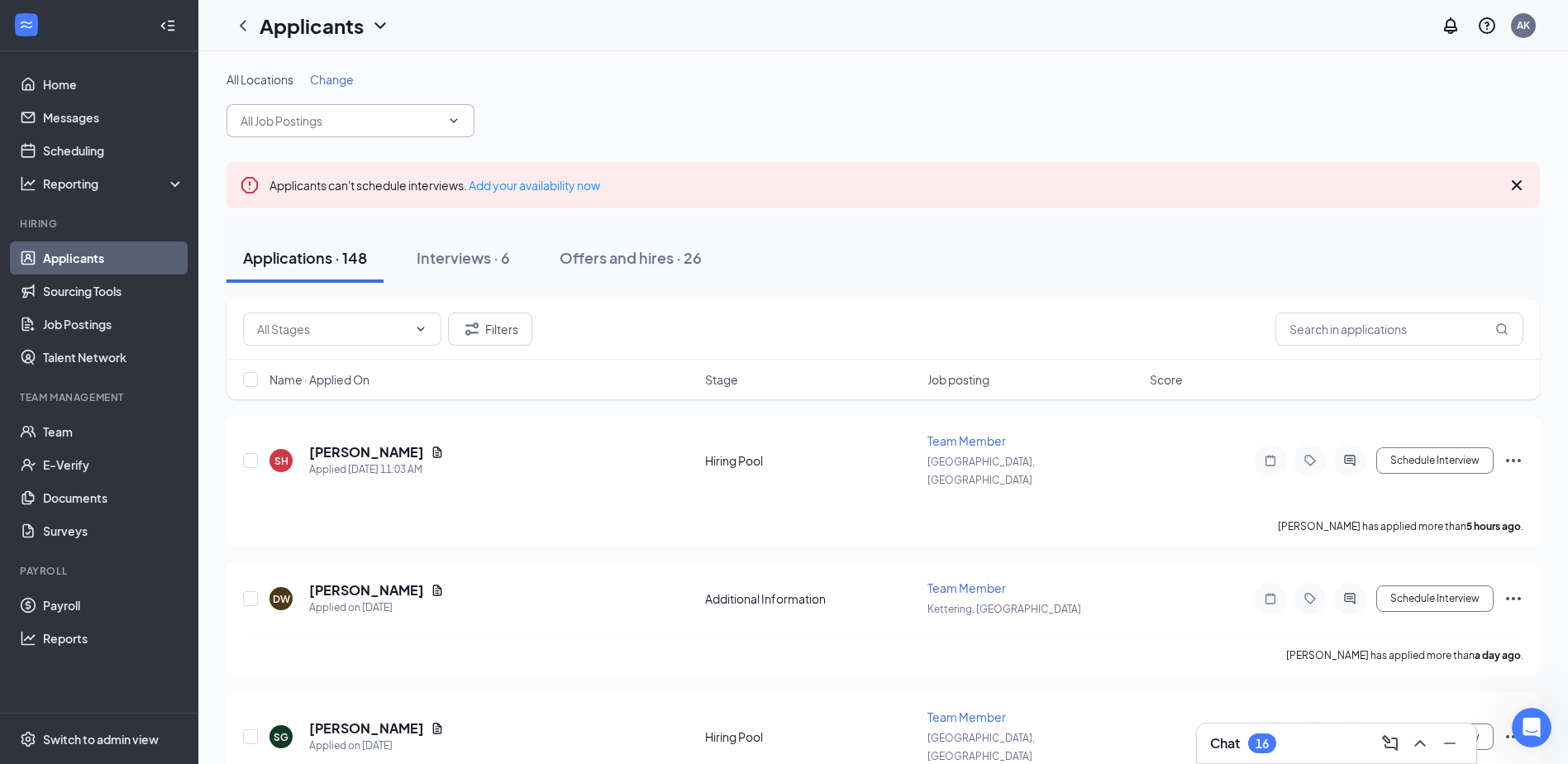
click at [304, 124] on input "text" at bounding box center [340, 120] width 200 height 18
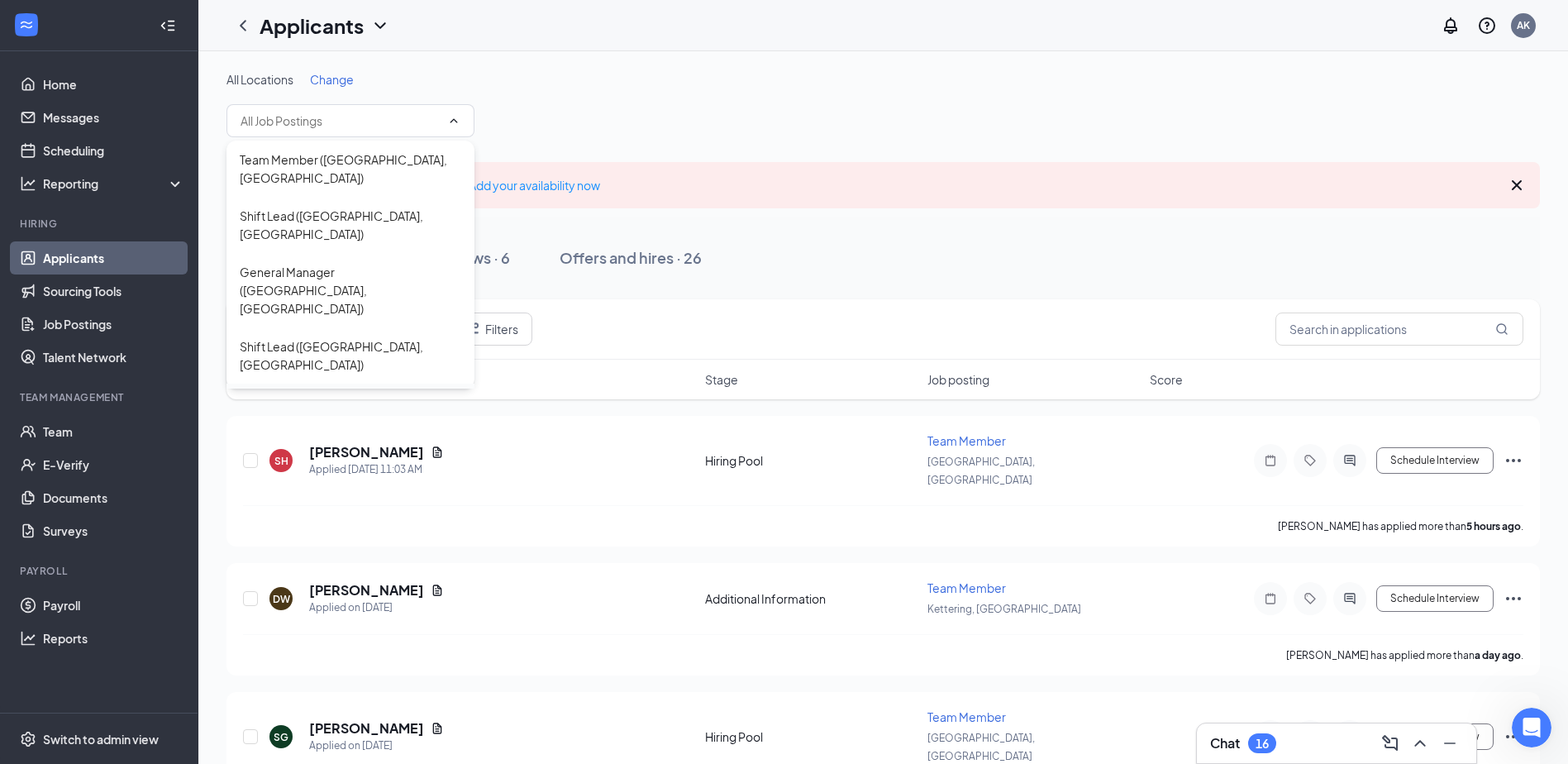
click at [319, 384] on div "General Manager ([GEOGRAPHIC_DATA], [GEOGRAPHIC_DATA])" at bounding box center [350, 420] width 248 height 74
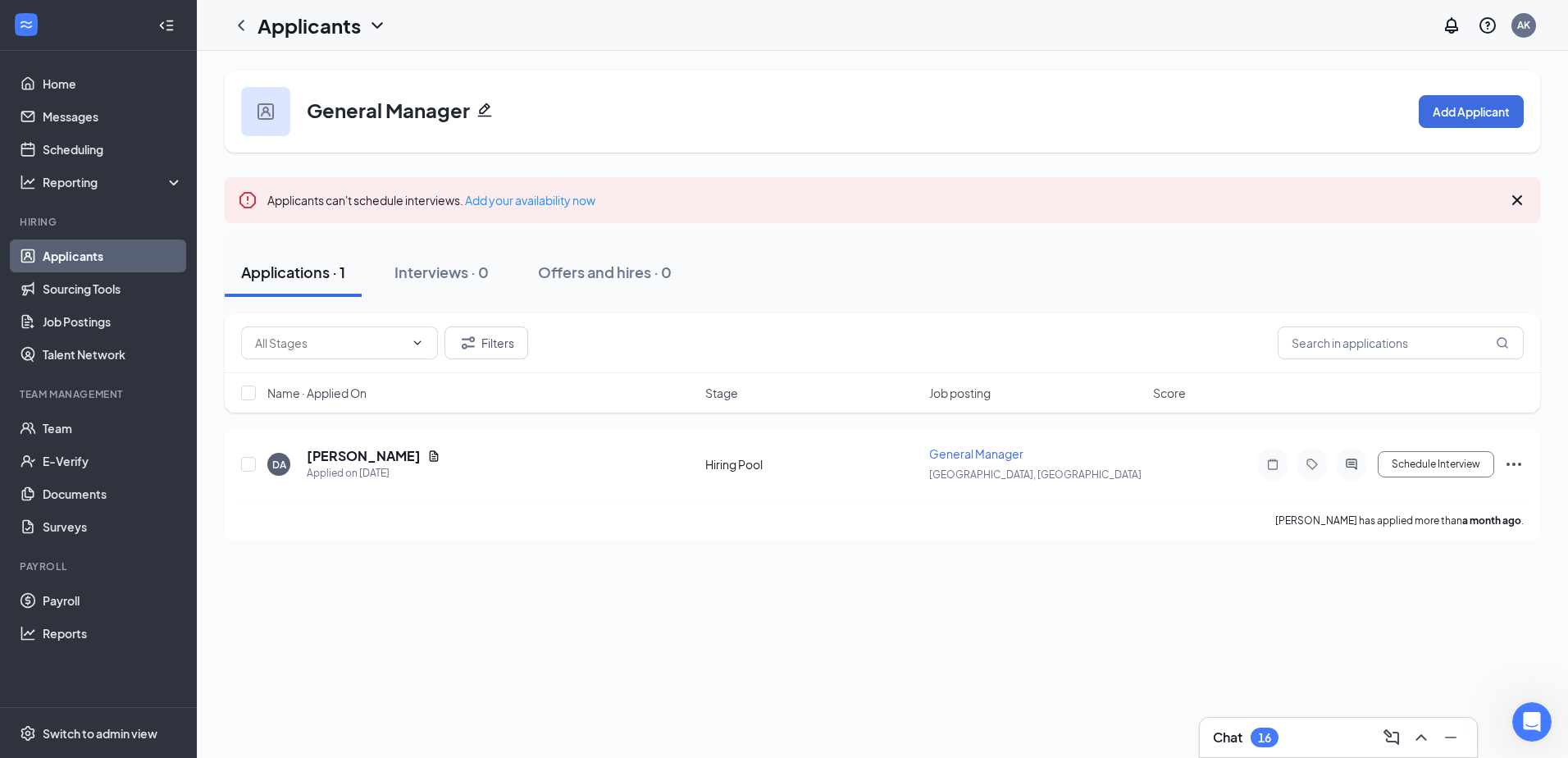
click at [158, 250] on link "Applicants" at bounding box center [112, 255] width 140 height 33
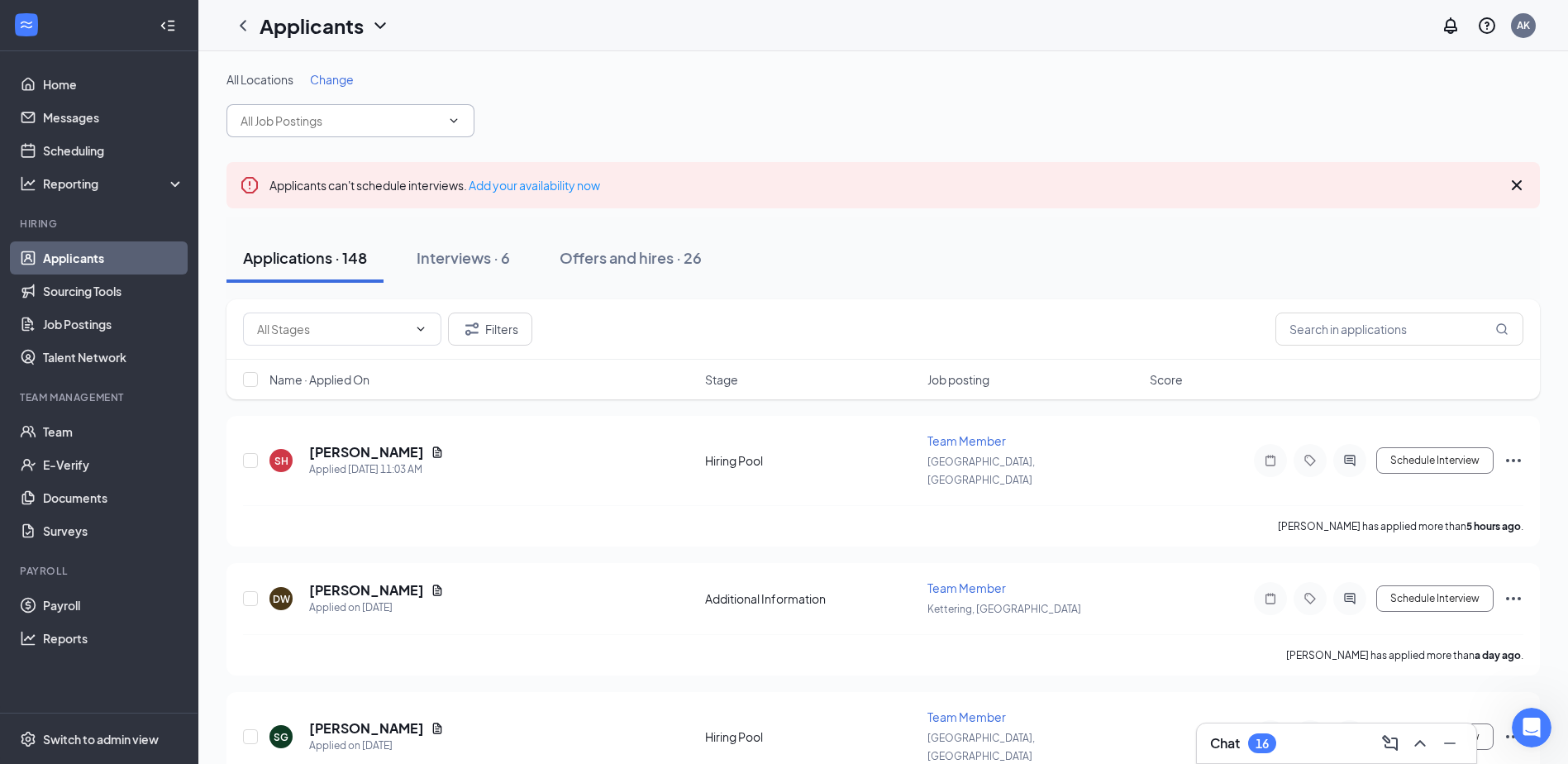
click at [338, 120] on input "text" at bounding box center [340, 120] width 200 height 18
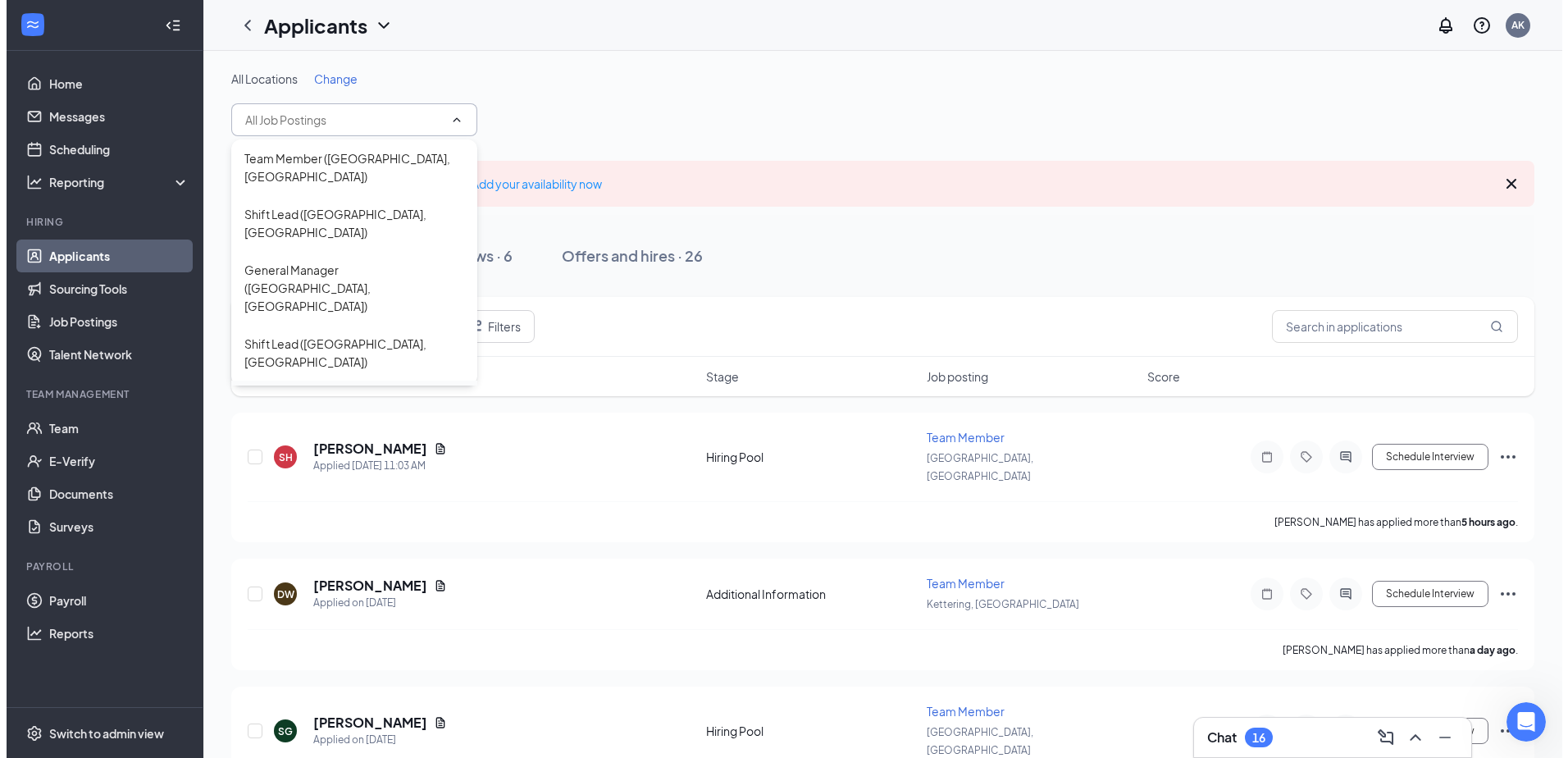
scroll to position [82, 0]
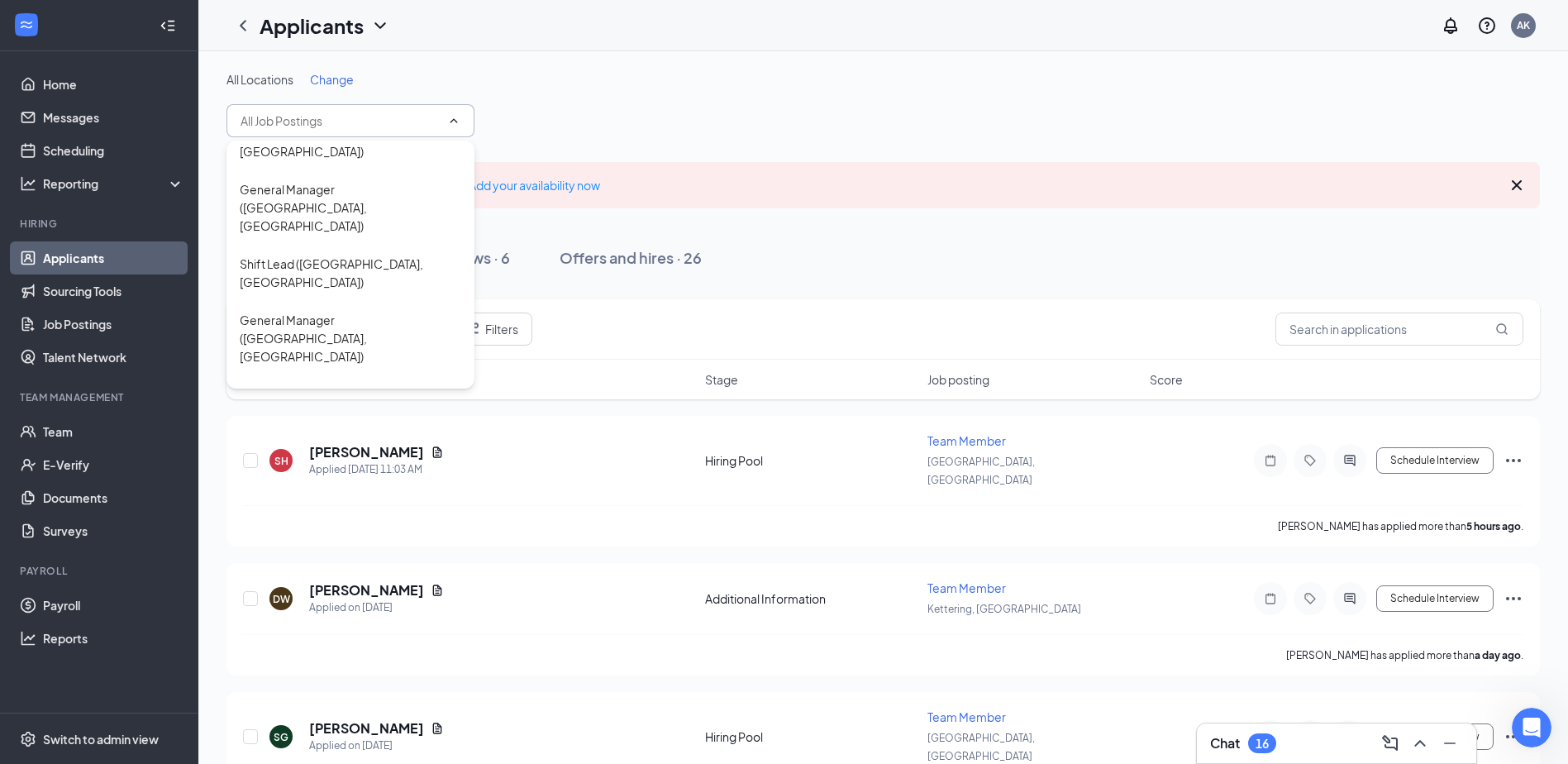
click at [317, 488] on div "General Manager ([GEOGRAPHIC_DATA], [GEOGRAPHIC_DATA])" at bounding box center [350, 524] width 248 height 74
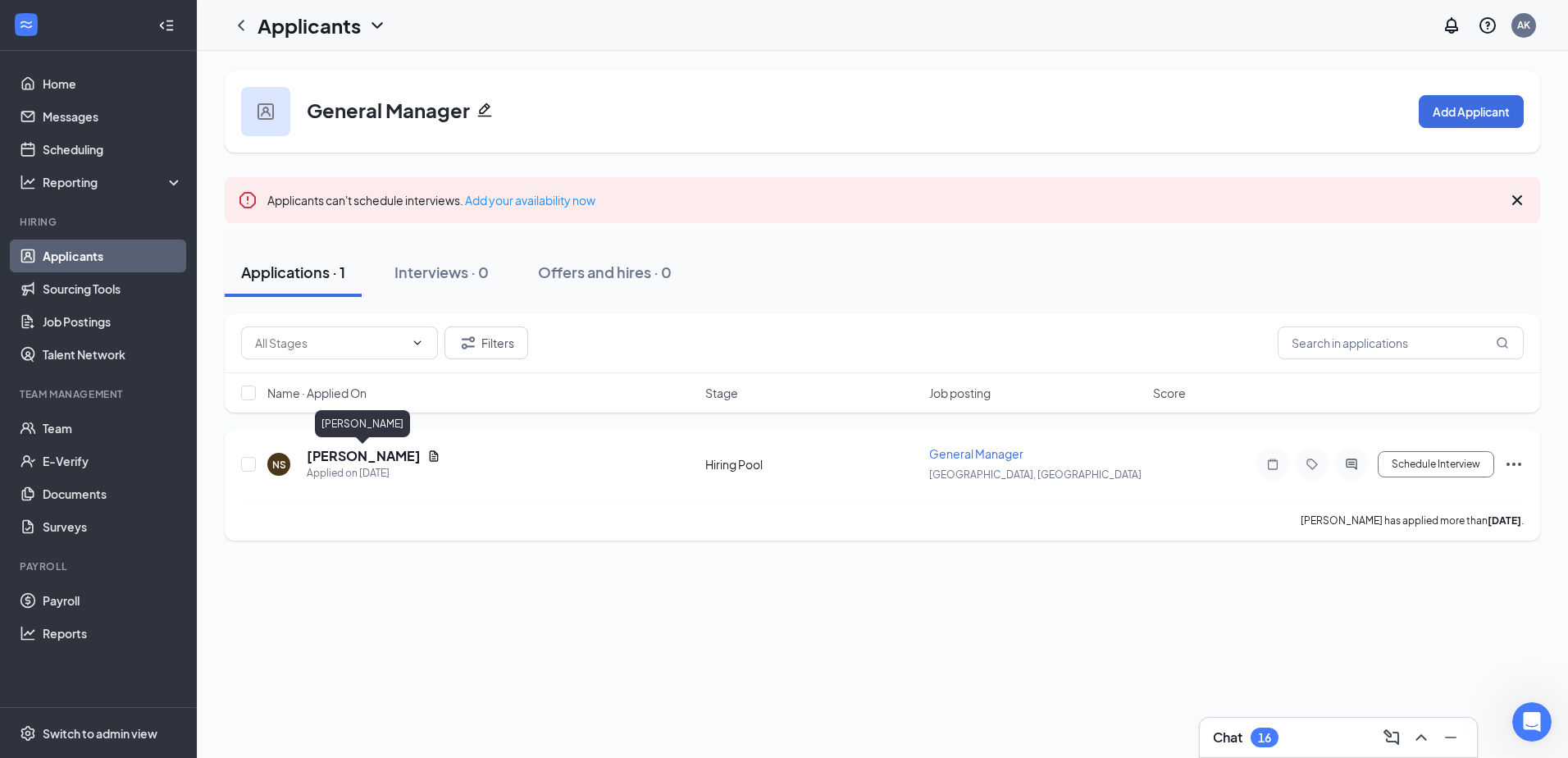
click at [358, 453] on h5 "[PERSON_NAME]" at bounding box center [364, 455] width 114 height 18
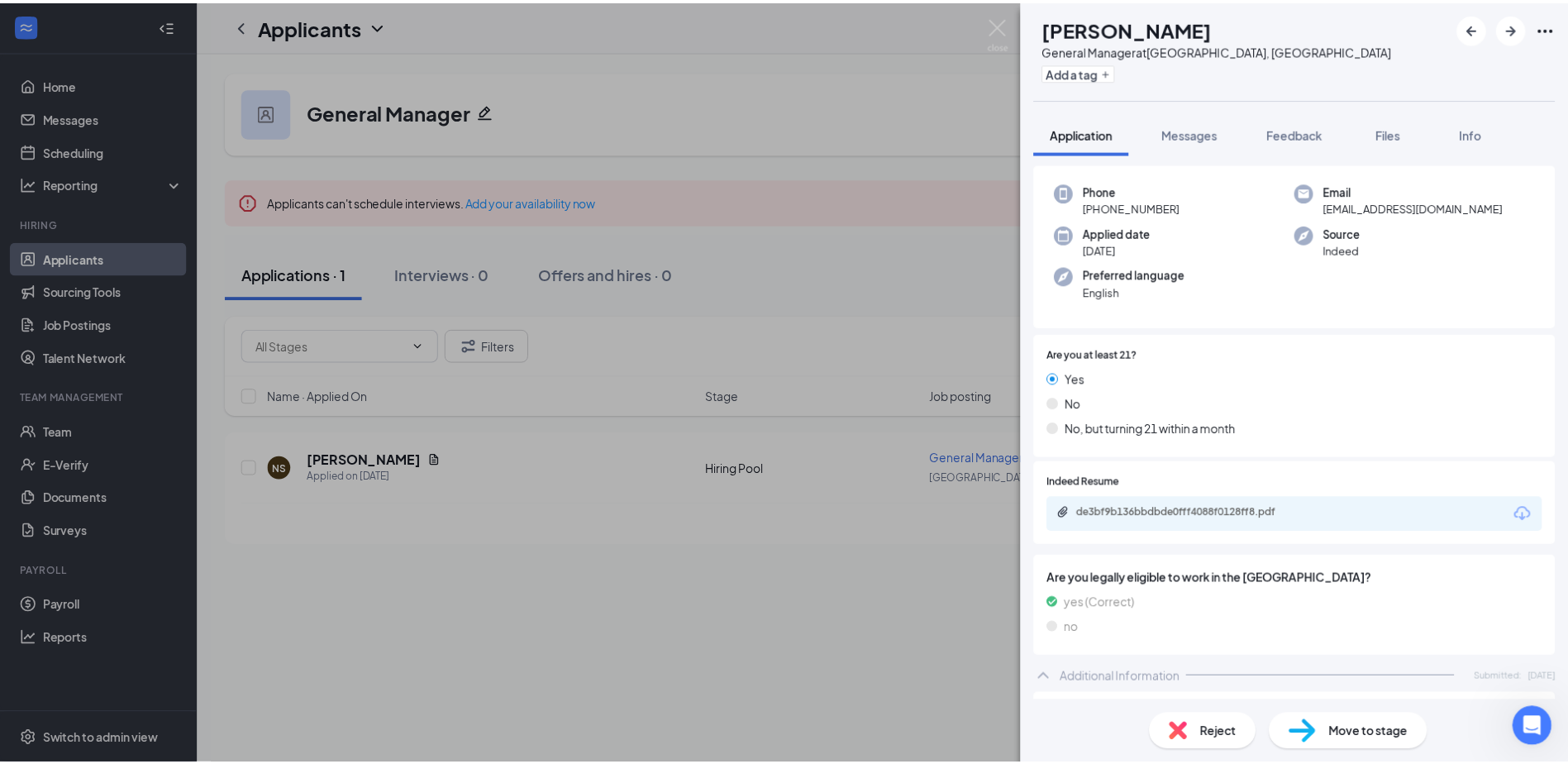
scroll to position [58, 0]
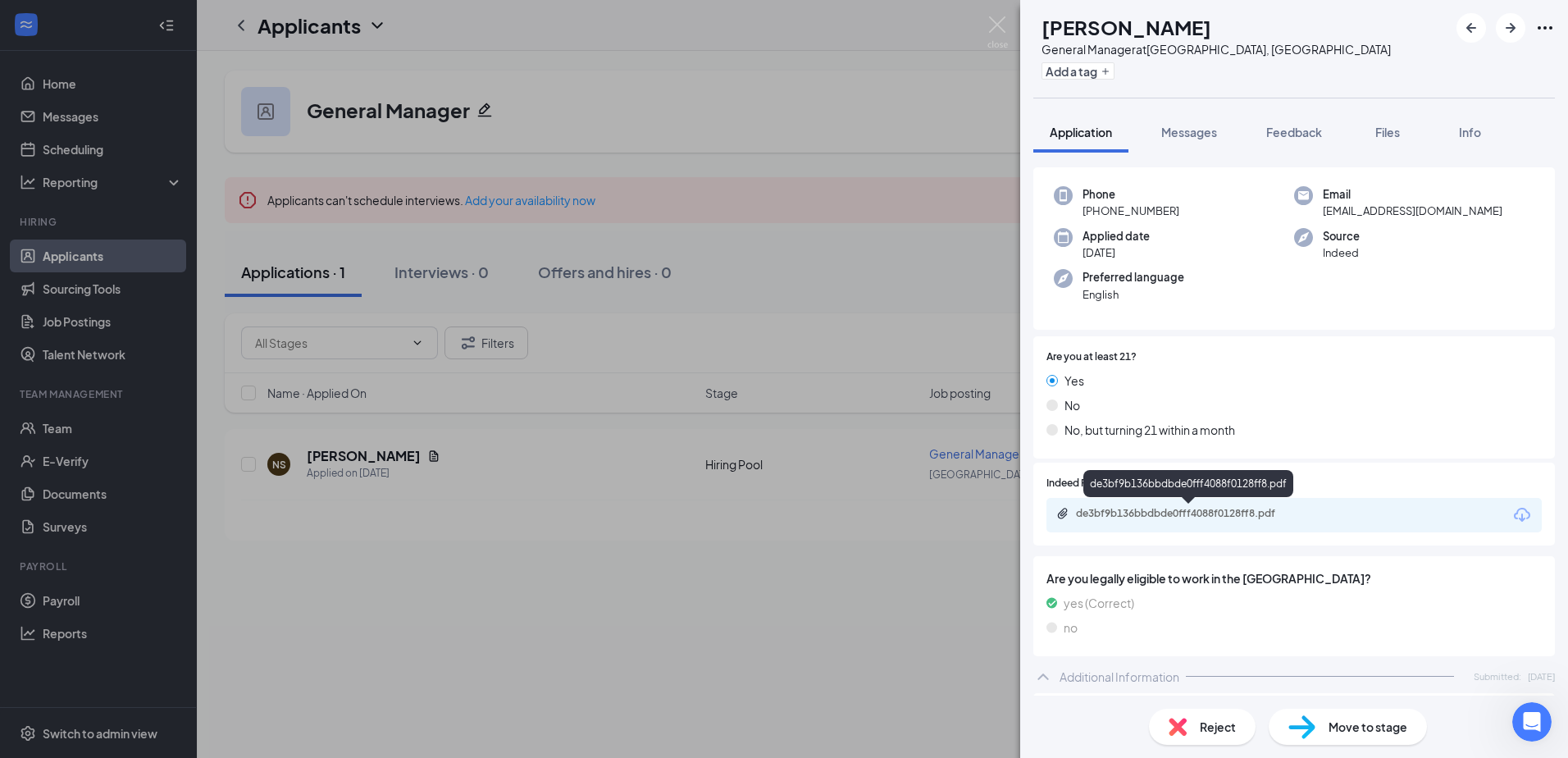
click at [1147, 507] on div "de3bf9b136bbdbde0fff4088f0128ff8.pdf" at bounding box center [1190, 514] width 229 height 14
click at [55, 251] on div "NS [PERSON_NAME] General Manager at [GEOGRAPHIC_DATA], [GEOGRAPHIC_DATA] Add a …" at bounding box center [784, 379] width 1568 height 758
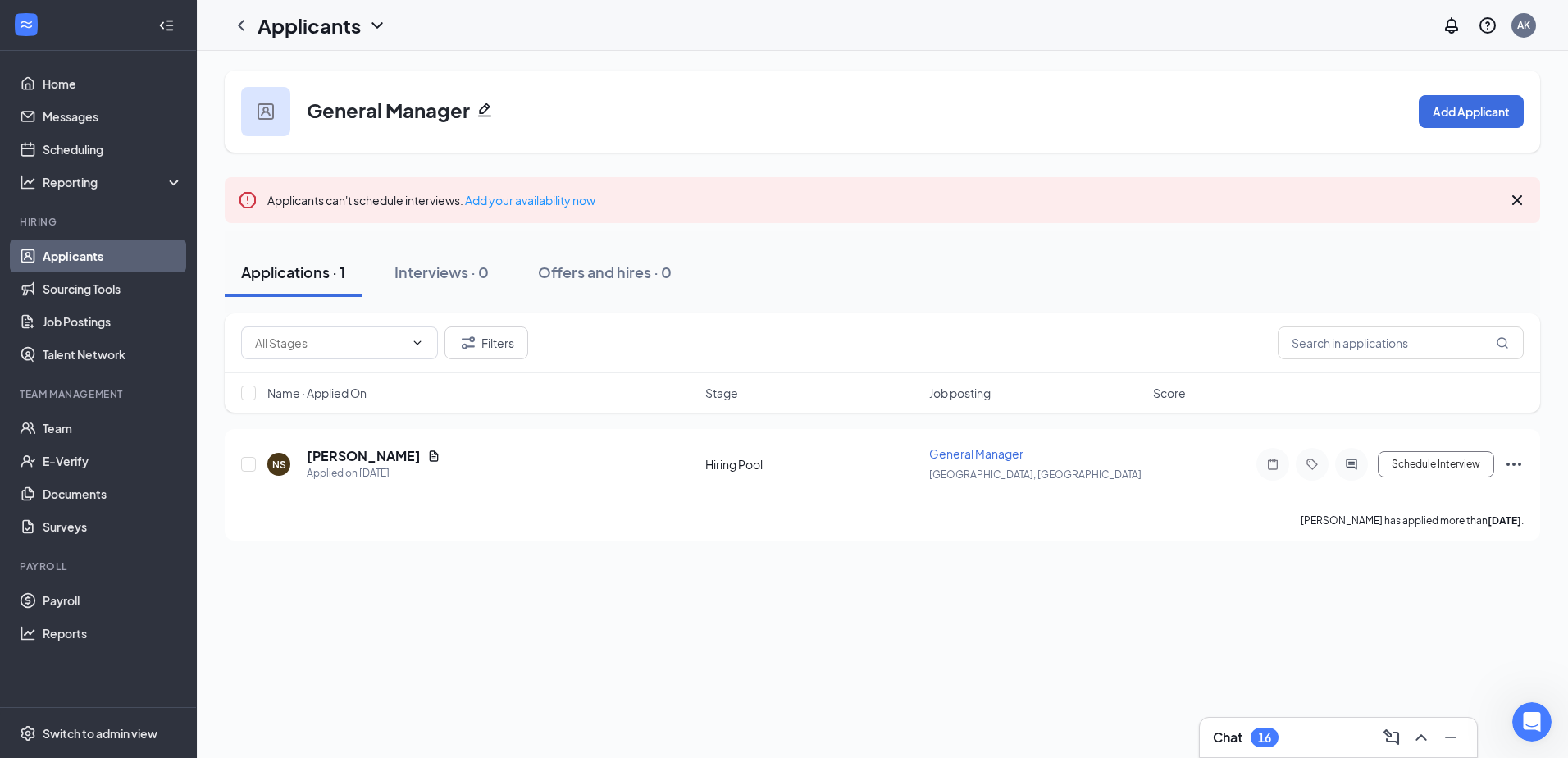
click at [108, 255] on link "Applicants" at bounding box center [112, 255] width 140 height 33
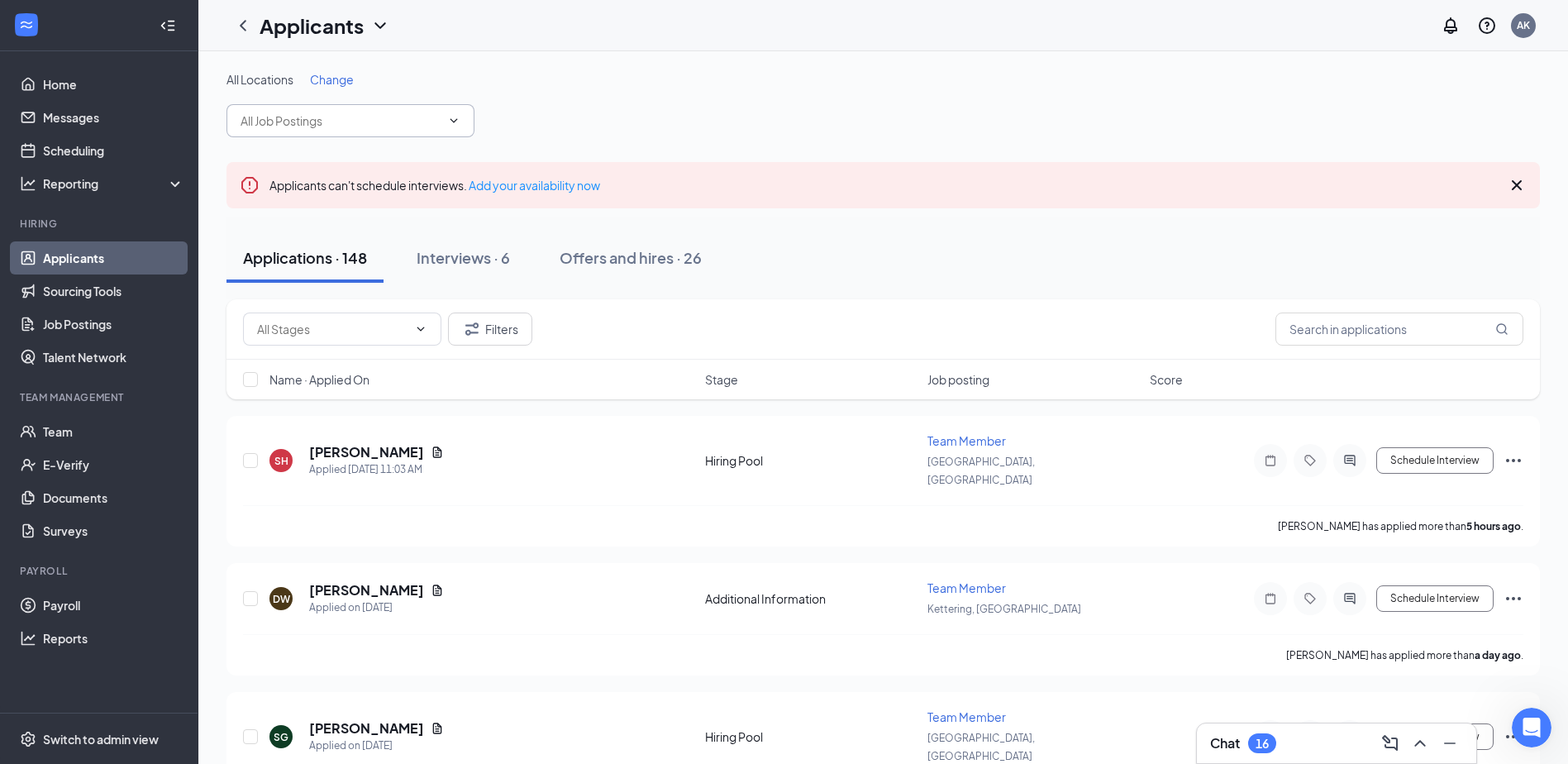
click at [356, 122] on input "text" at bounding box center [340, 120] width 200 height 18
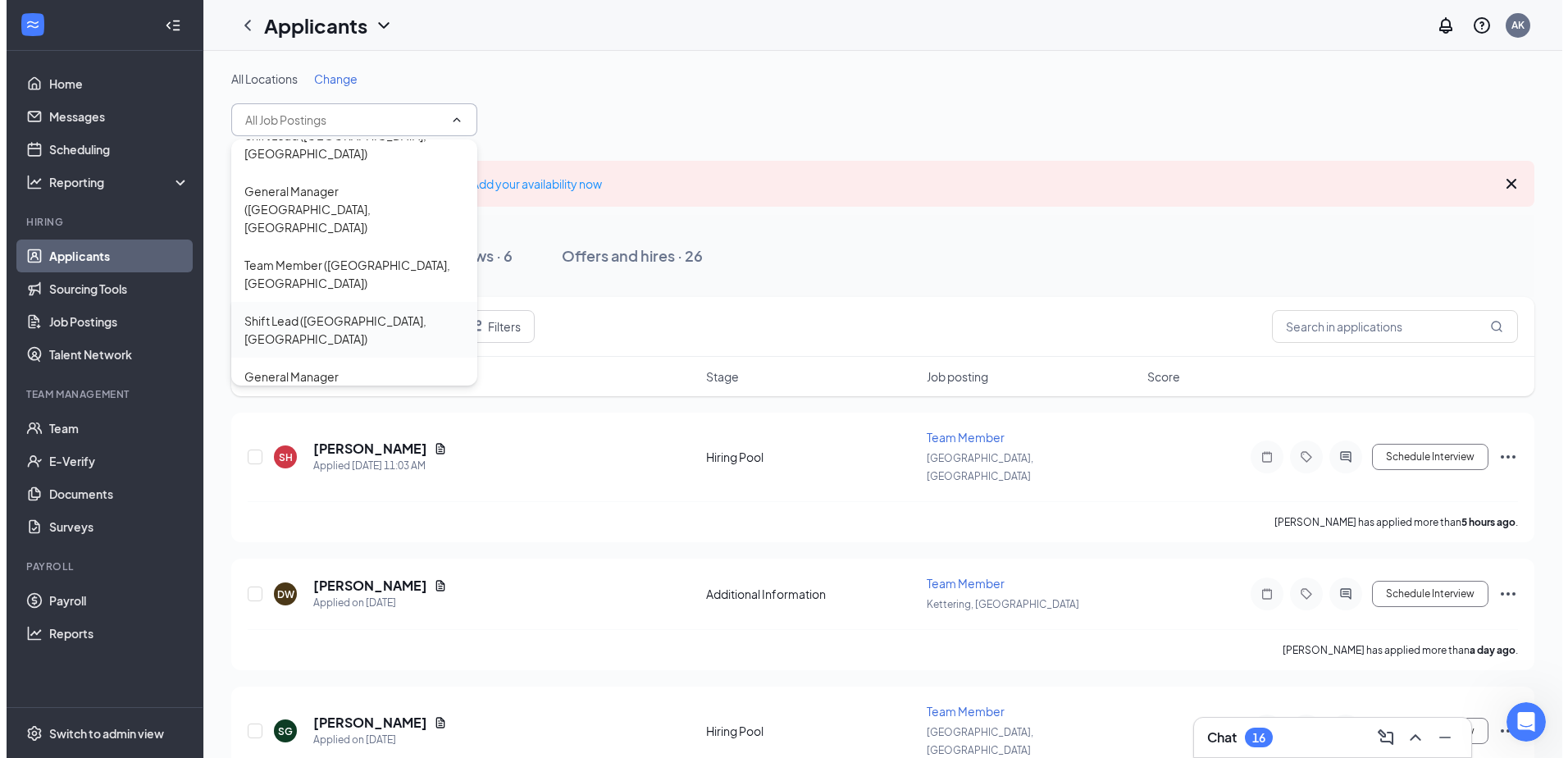
scroll to position [246, 0]
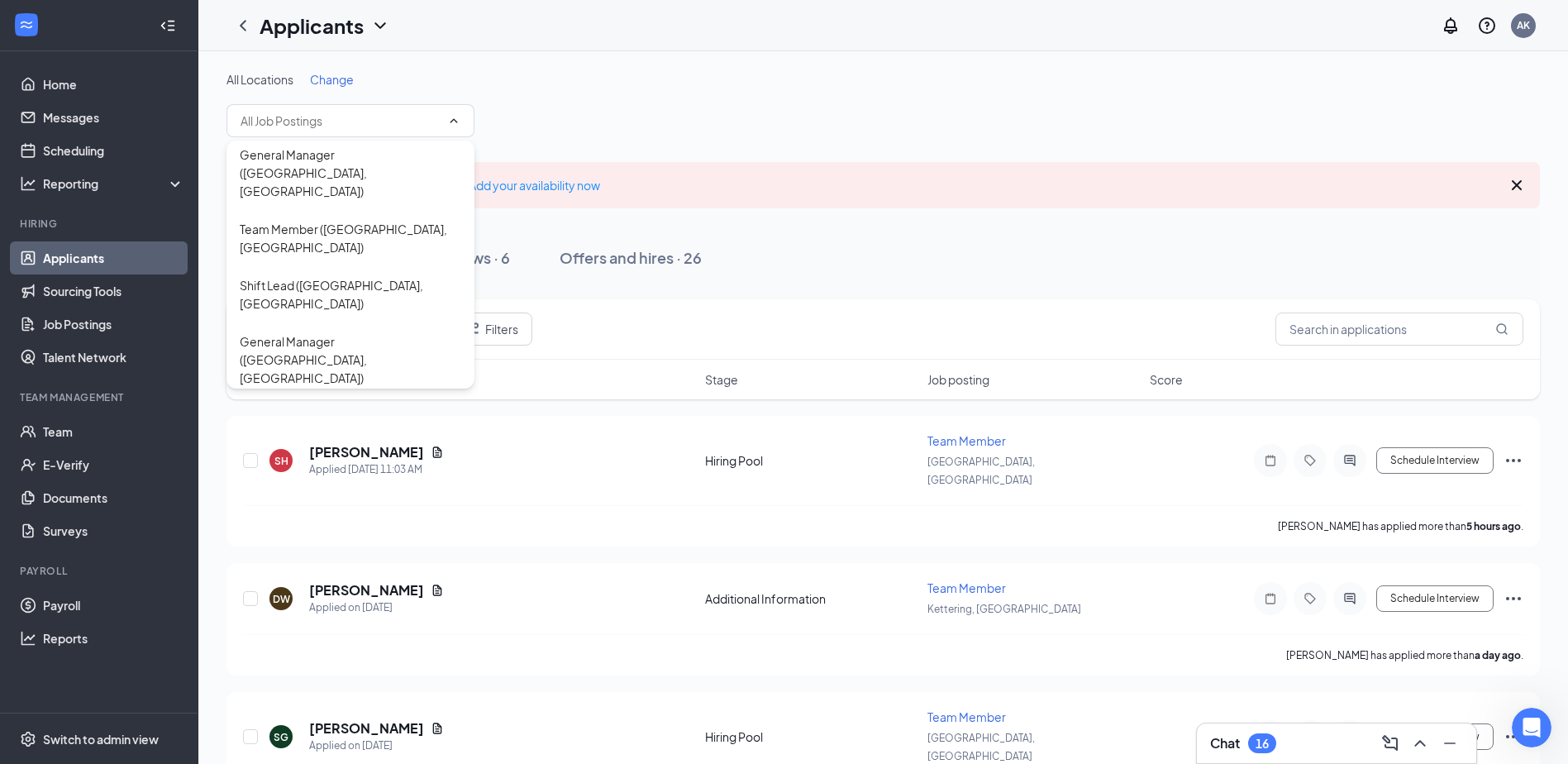
click at [355, 537] on div "General Manager ([PERSON_NAME][GEOGRAPHIC_DATA], [GEOGRAPHIC_DATA])" at bounding box center [350, 564] width 222 height 55
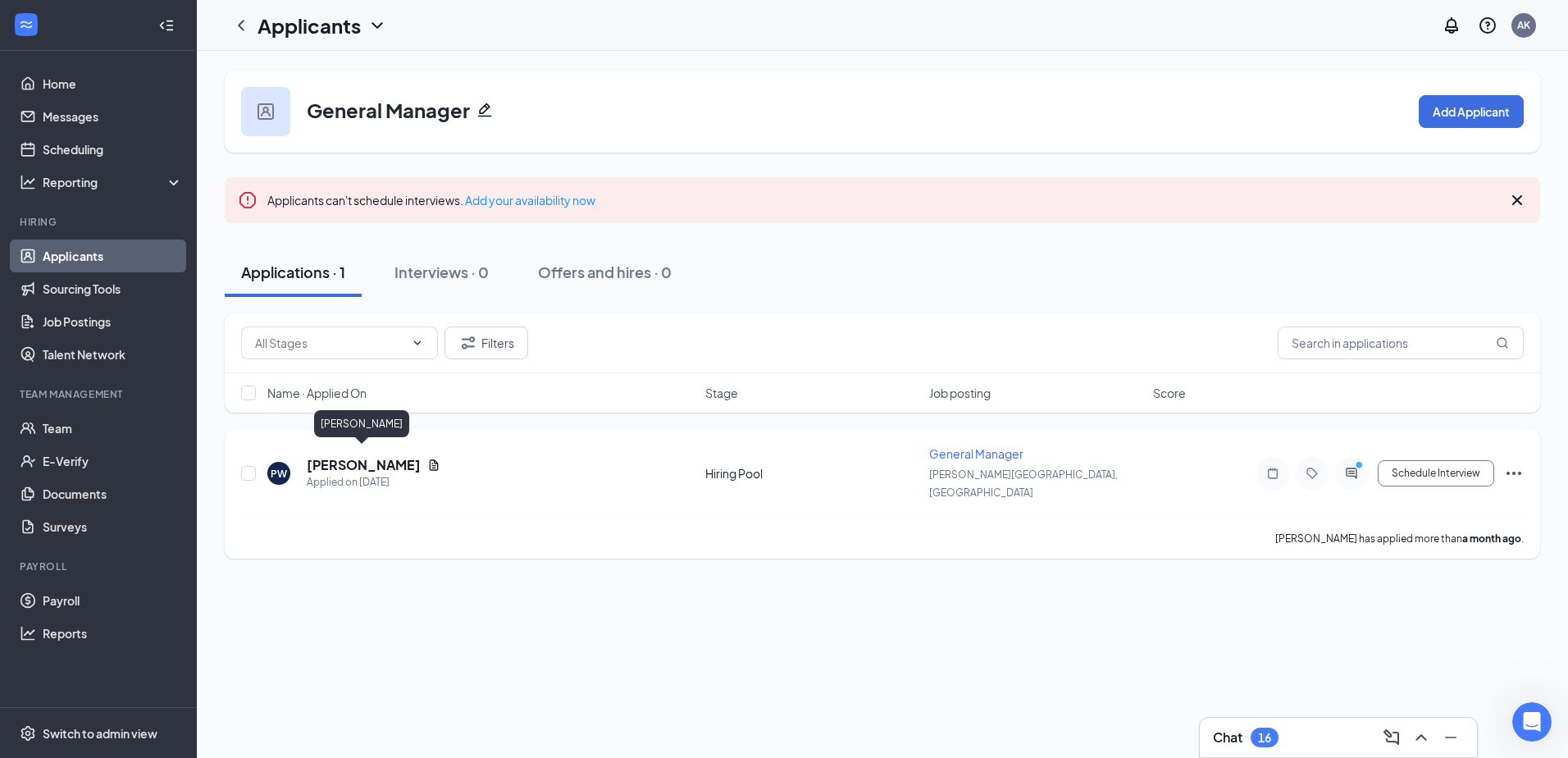
click at [376, 456] on h5 "[PERSON_NAME]" at bounding box center [364, 464] width 114 height 18
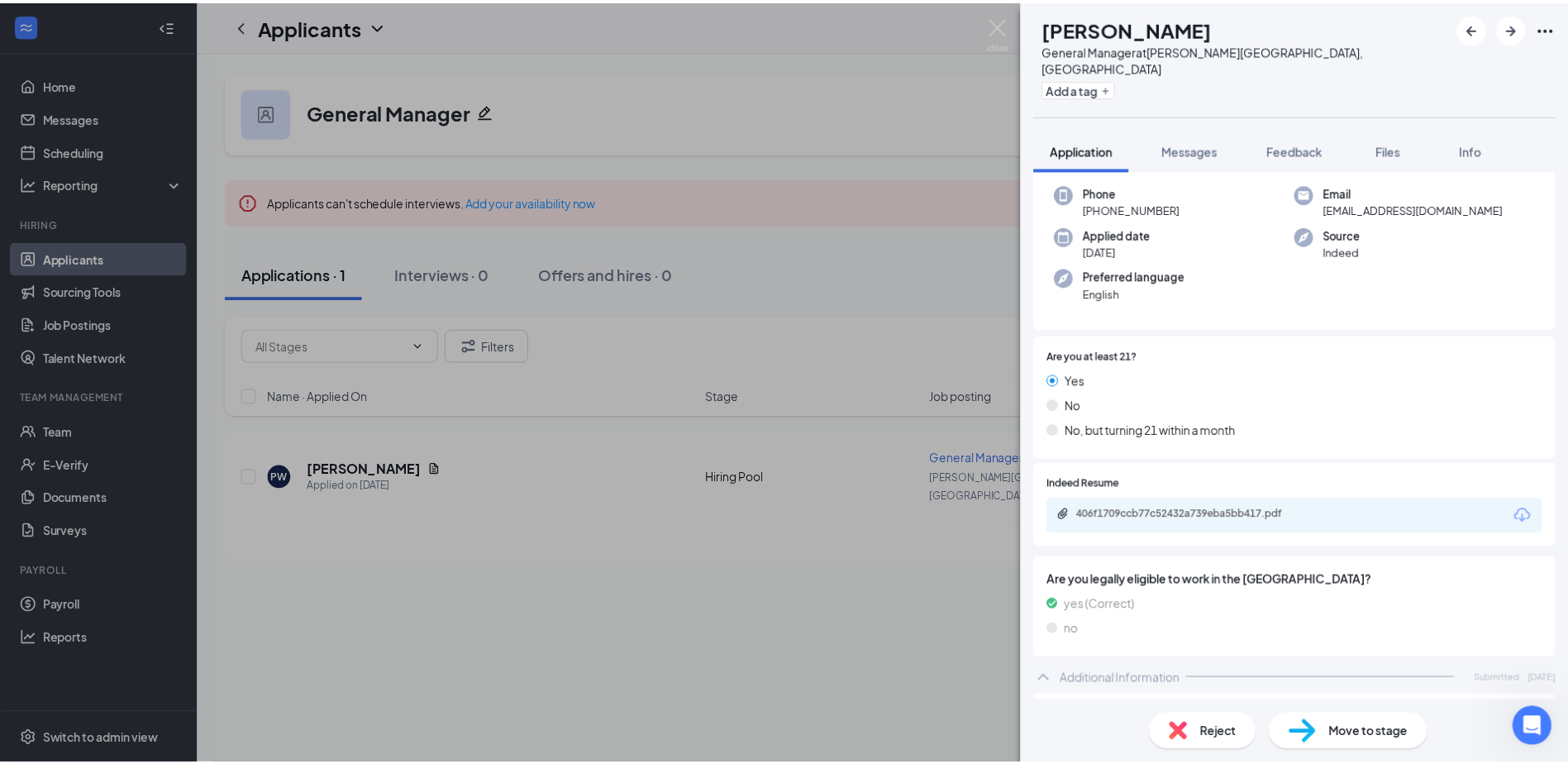
scroll to position [76, 0]
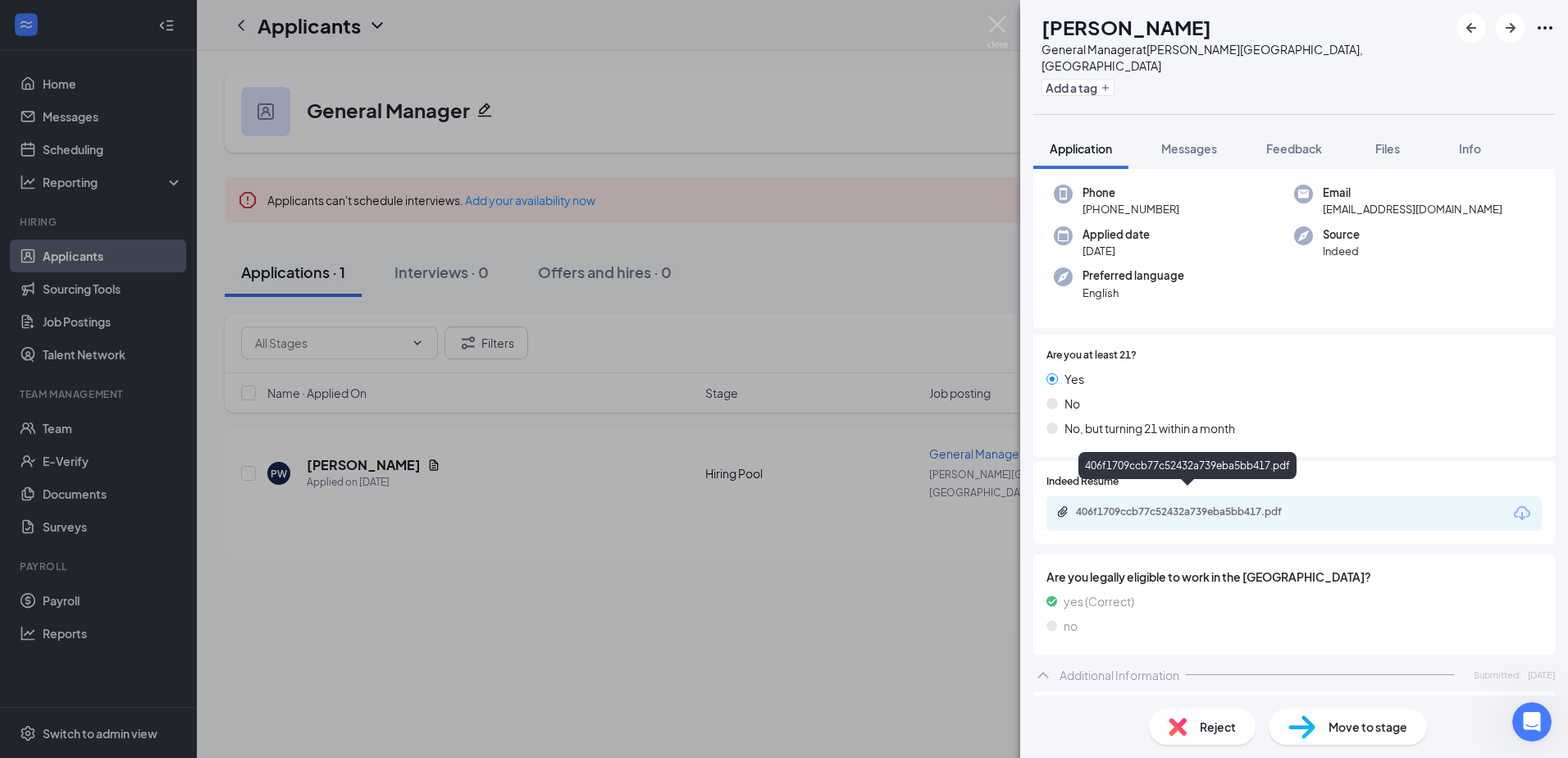
click at [1223, 505] on div "406f1709ccb77c52432a739eba5bb417.pdf" at bounding box center [1190, 512] width 229 height 14
click at [998, 24] on img at bounding box center [997, 32] width 20 height 32
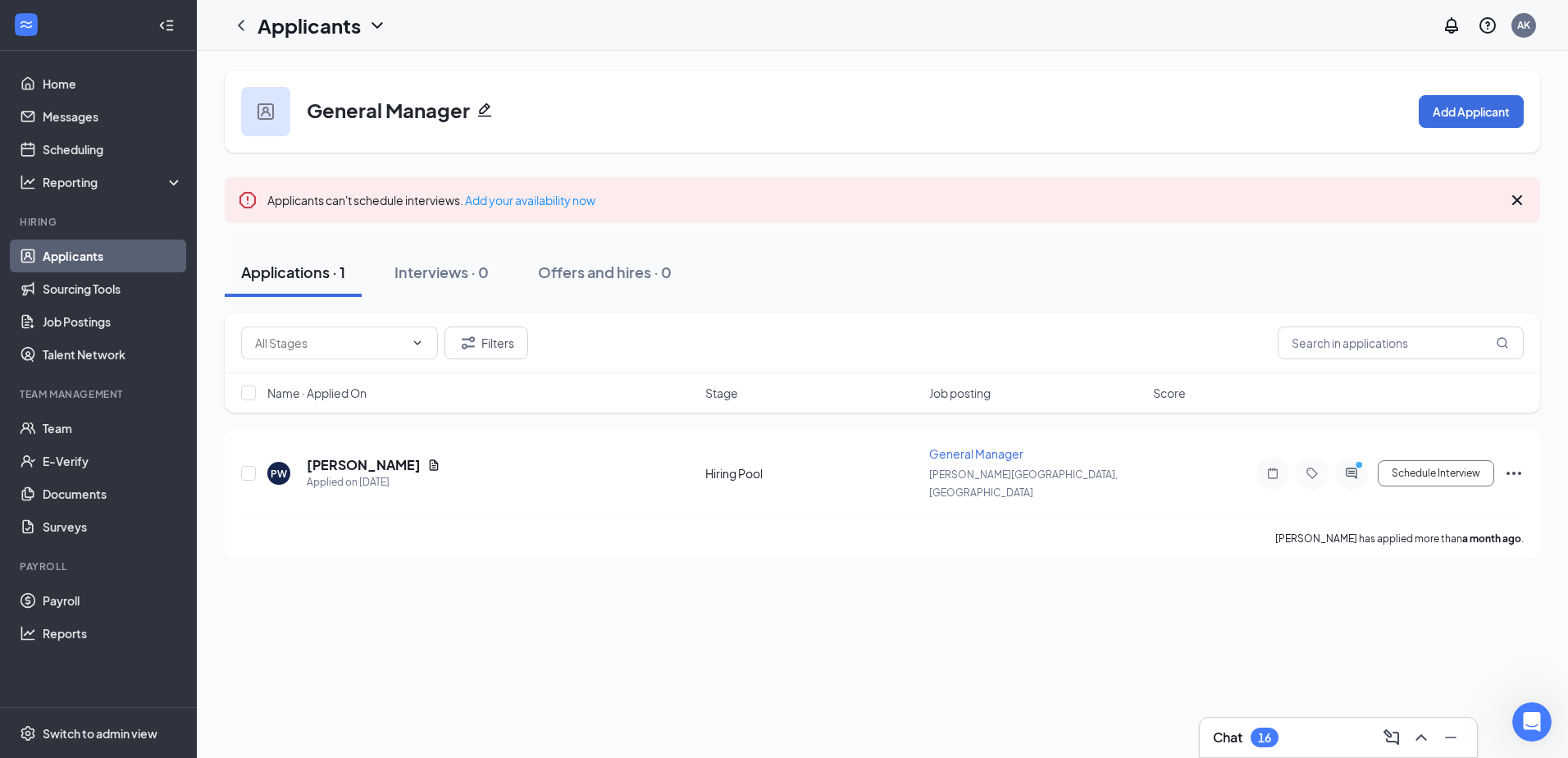
click at [135, 246] on link "Applicants" at bounding box center [112, 255] width 140 height 33
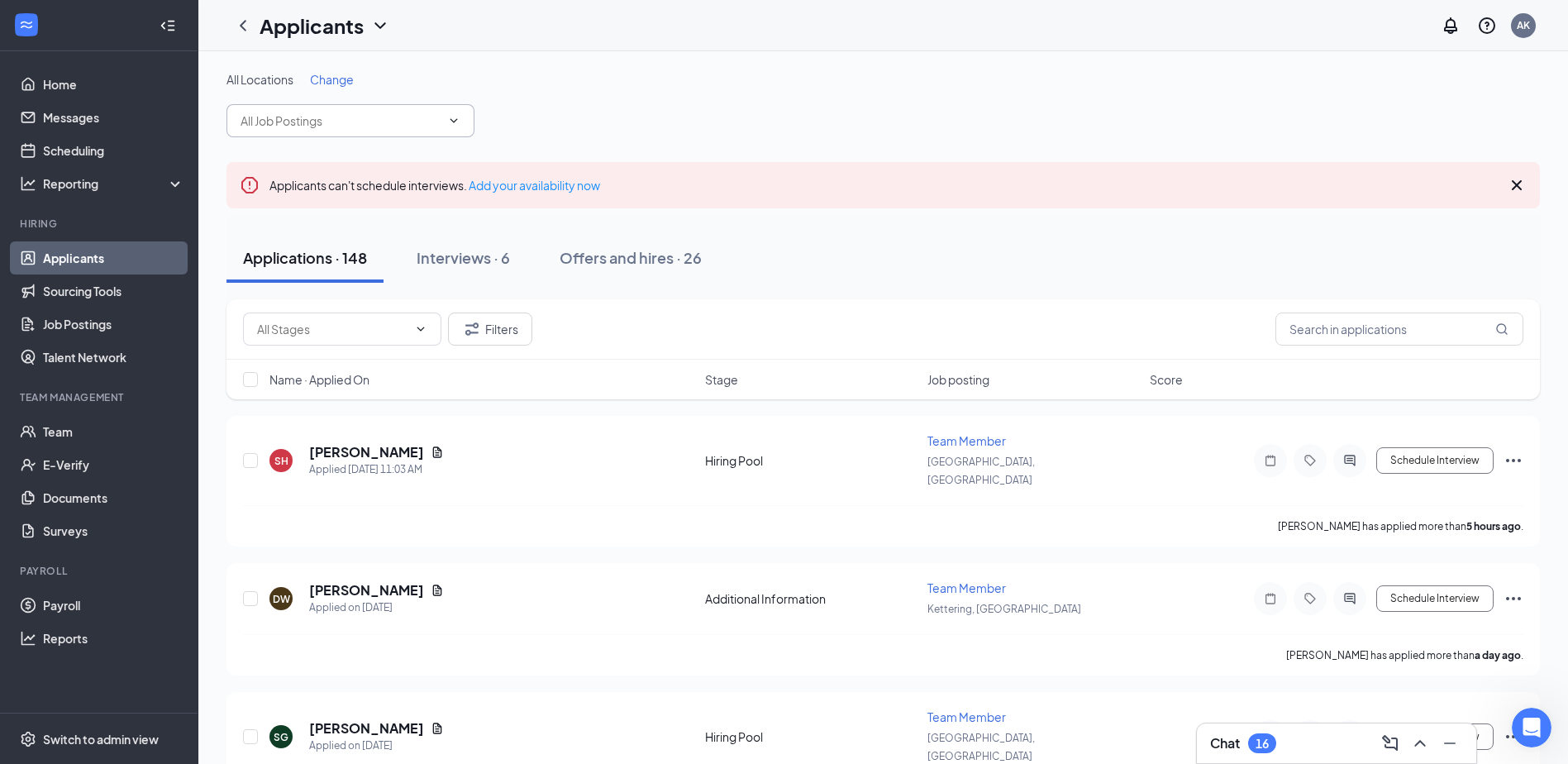
click at [322, 116] on input "text" at bounding box center [340, 120] width 200 height 18
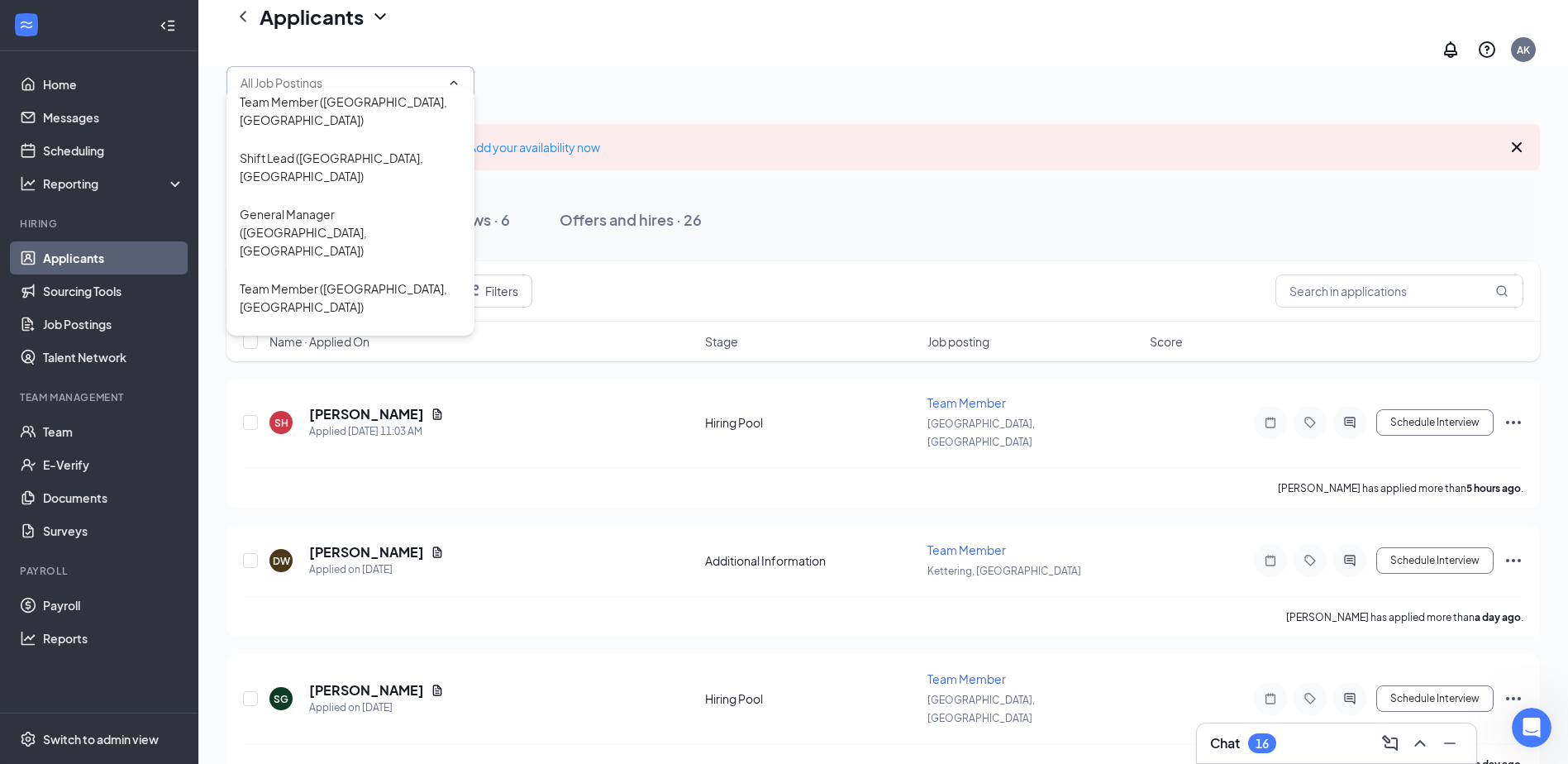
scroll to position [83, 0]
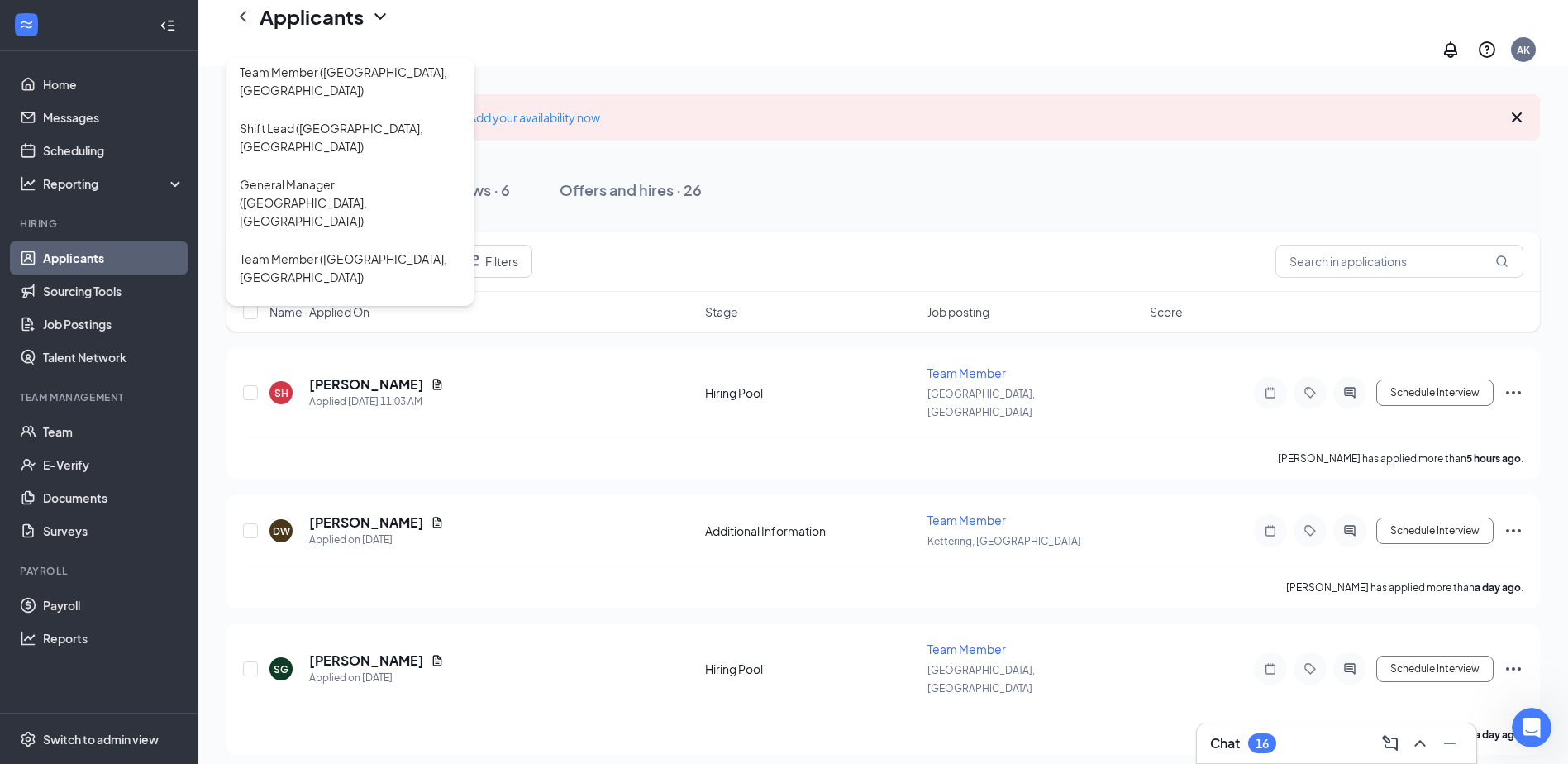
click at [332, 530] on div "General Manager ([GEOGRAPHIC_DATA], [GEOGRAPHIC_DATA])" at bounding box center [350, 557] width 222 height 55
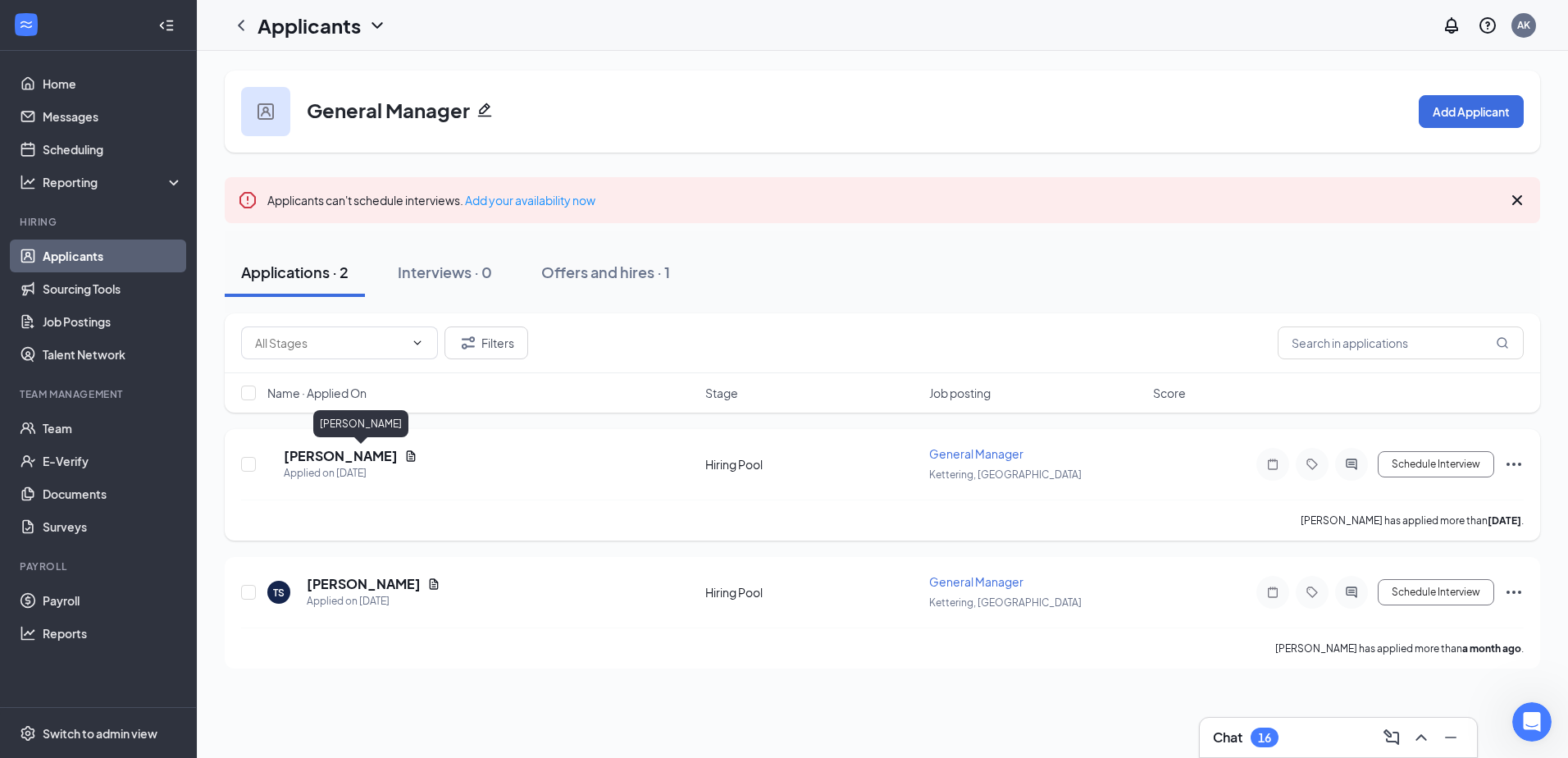
click at [377, 451] on h5 "[PERSON_NAME]" at bounding box center [340, 455] width 114 height 18
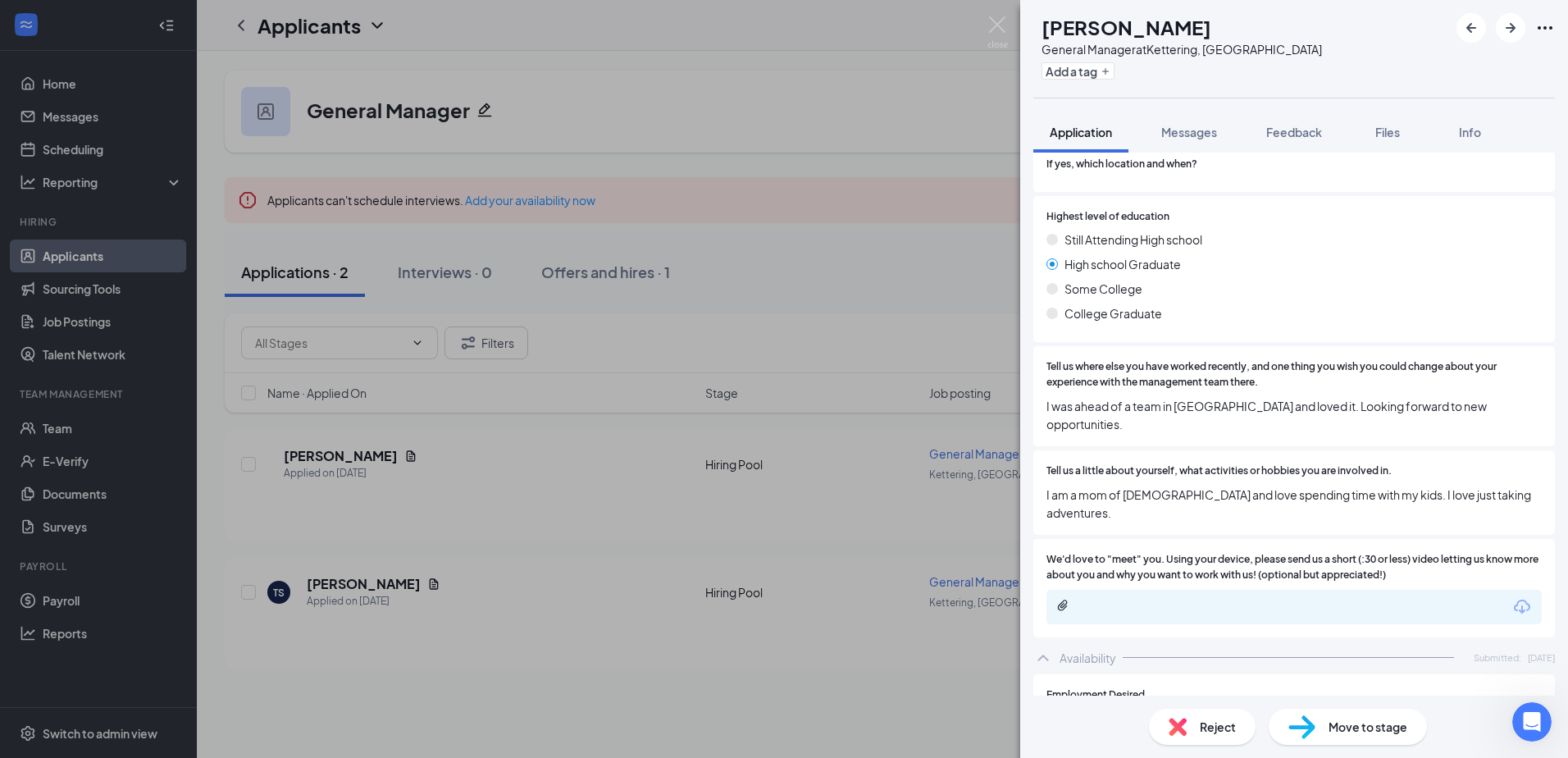
scroll to position [739, 0]
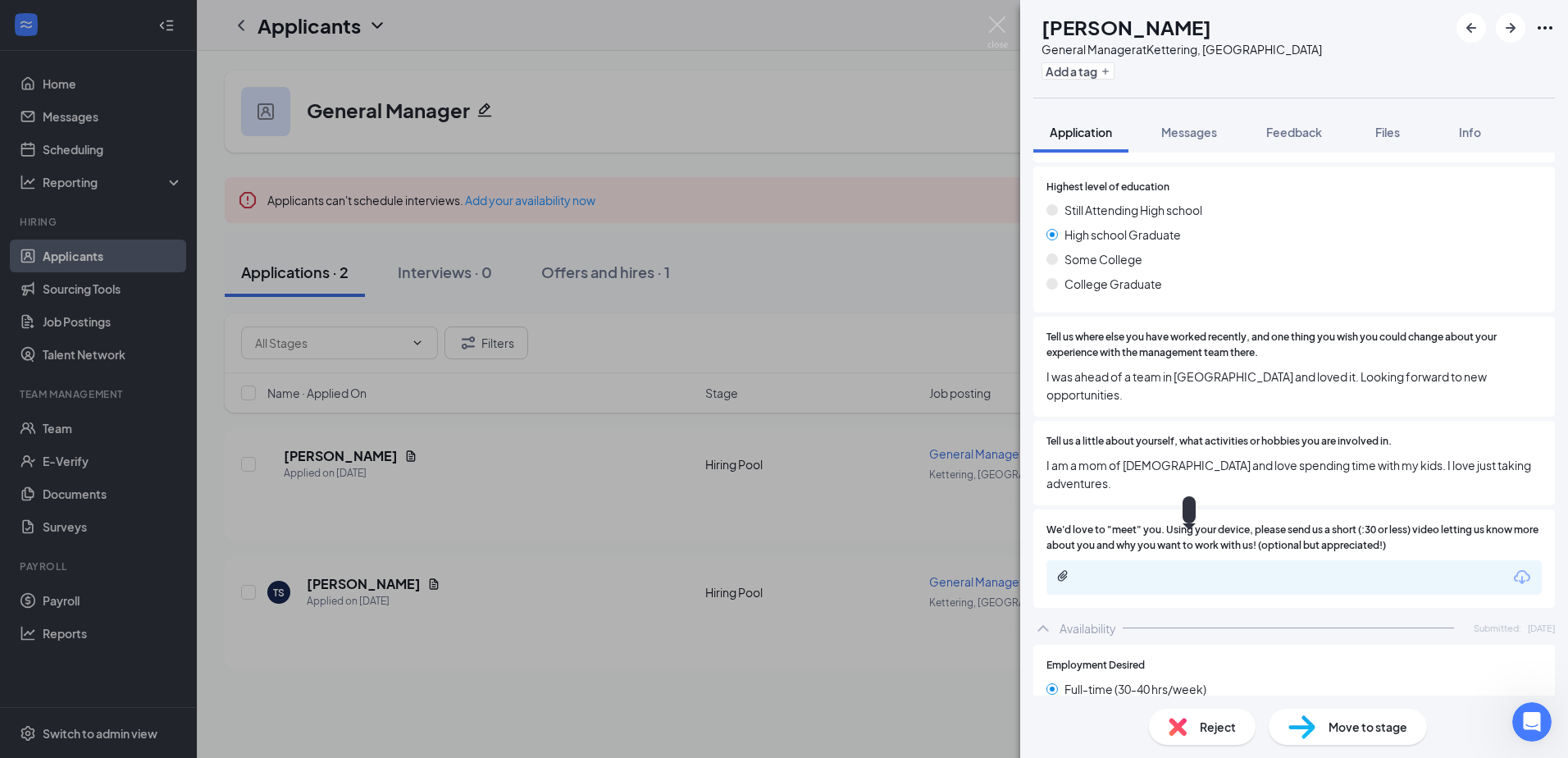
click at [1067, 569] on icon "Paperclip" at bounding box center [1063, 576] width 14 height 14
click at [1512, 568] on icon "Download" at bounding box center [1521, 577] width 19 height 19
click at [1184, 523] on span "We'd love to "meet" you. Using your device, please send us a short (:30 or less…" at bounding box center [1294, 538] width 496 height 31
click at [1060, 569] on icon "Paperclip" at bounding box center [1063, 576] width 14 height 14
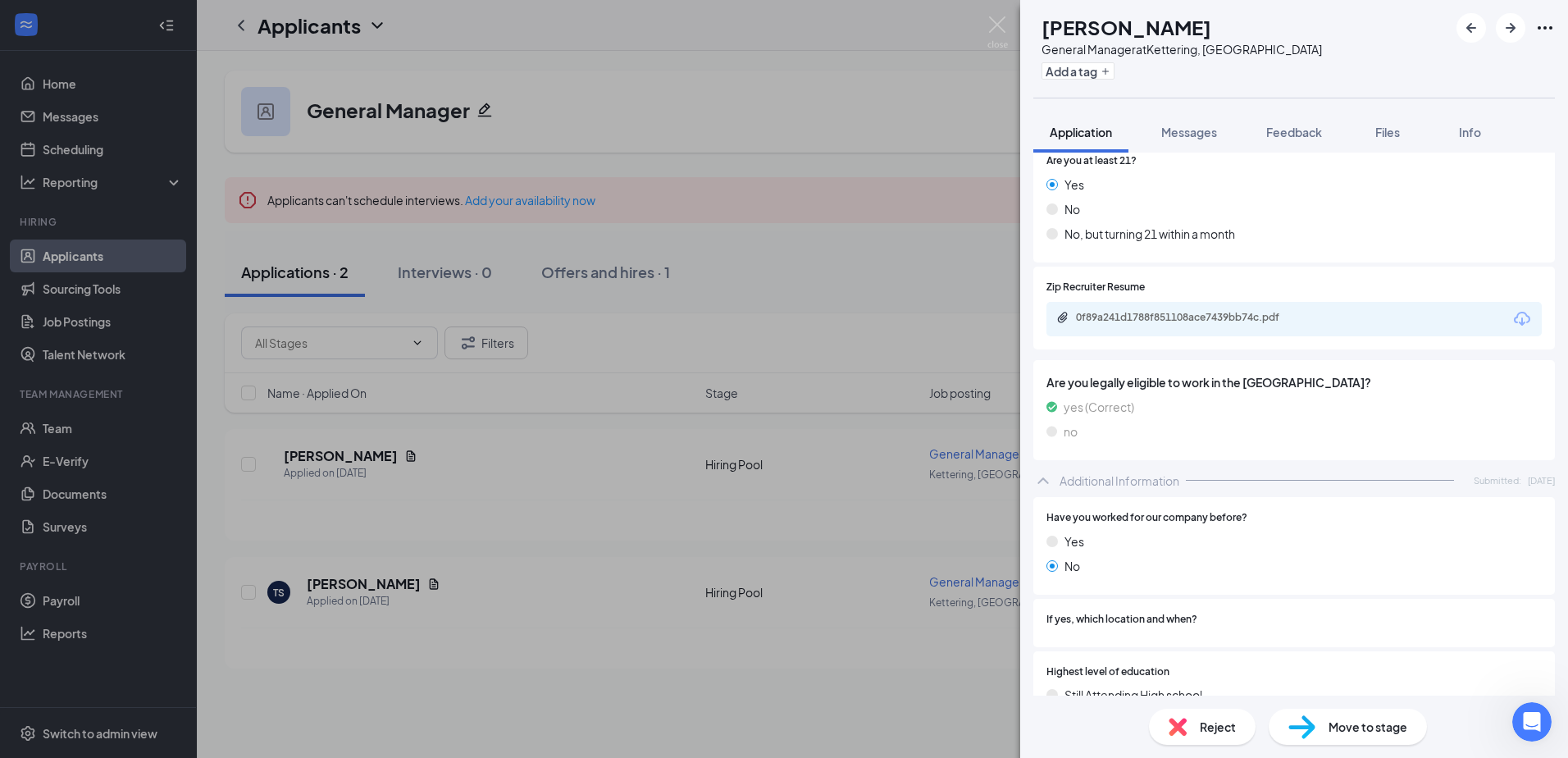
scroll to position [241, 0]
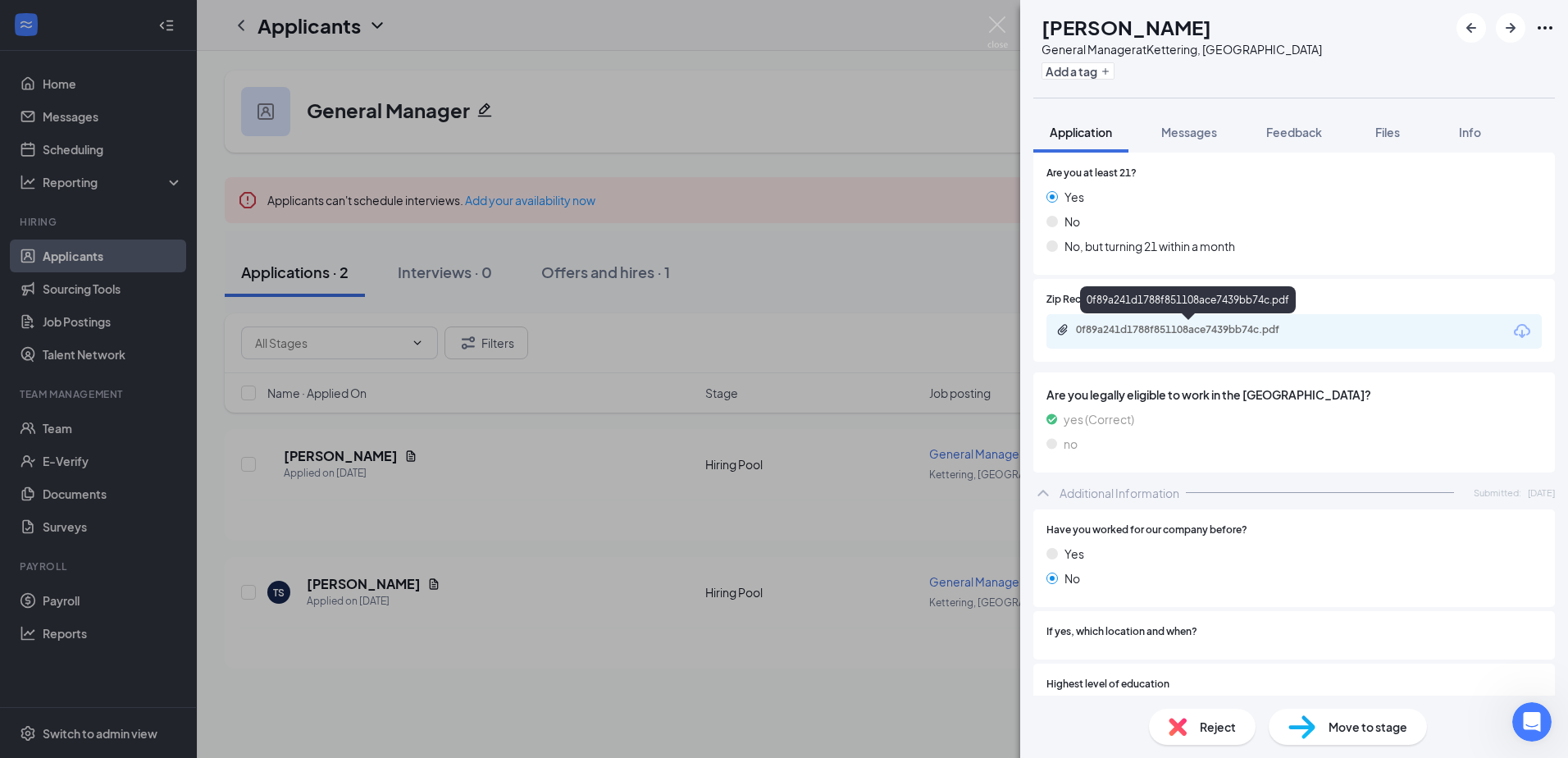
click at [1135, 329] on div "0f89a241d1788f851108ace7439bb74c.pdf" at bounding box center [1190, 330] width 229 height 14
click at [991, 22] on img at bounding box center [997, 32] width 20 height 32
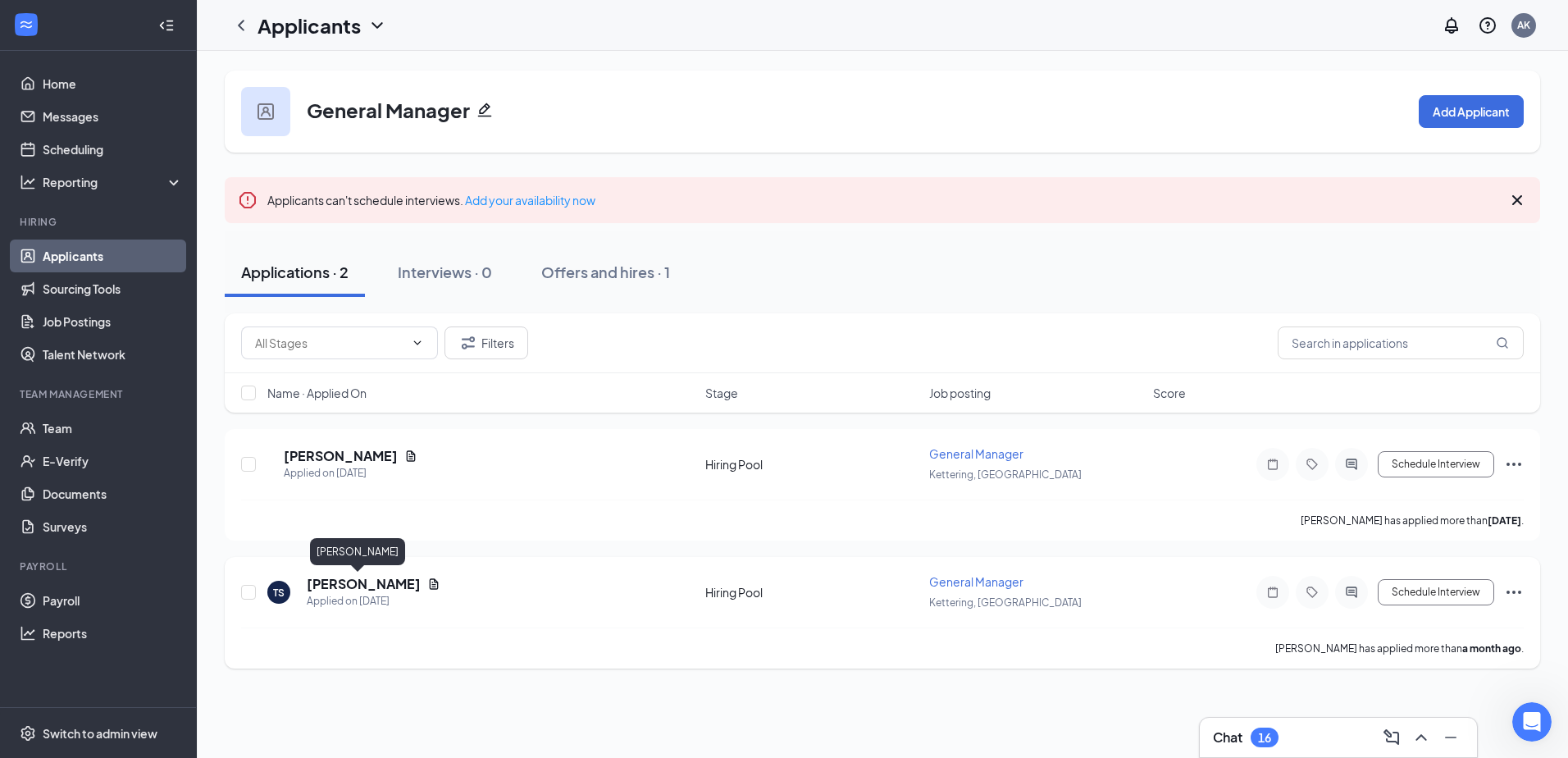
click at [367, 578] on h5 "[PERSON_NAME]" at bounding box center [364, 584] width 114 height 18
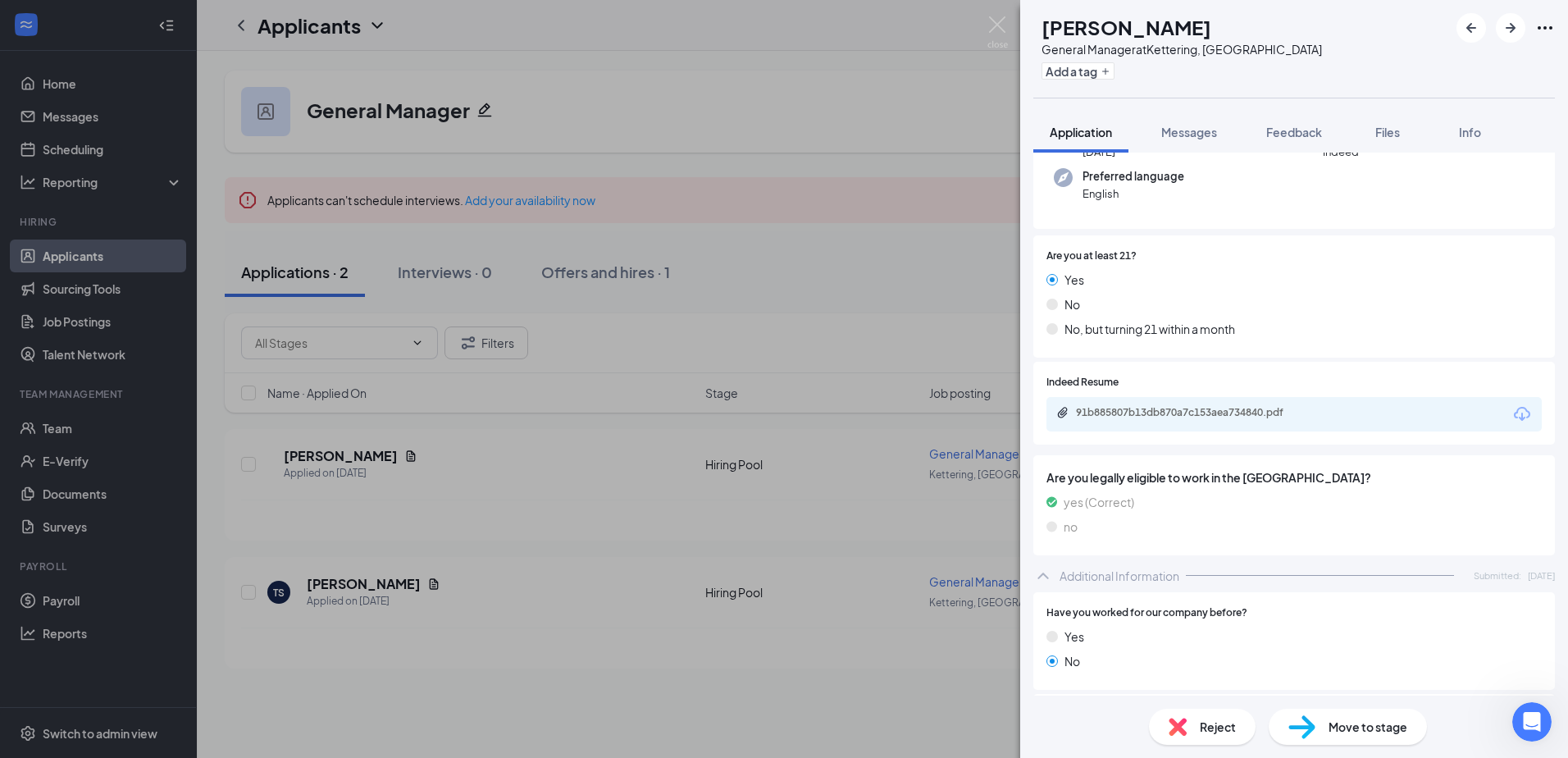
scroll to position [157, 0]
click at [1157, 410] on div "91b885807b13db870a7c153aea734840.pdf" at bounding box center [1190, 414] width 229 height 14
click at [993, 21] on img at bounding box center [997, 32] width 20 height 32
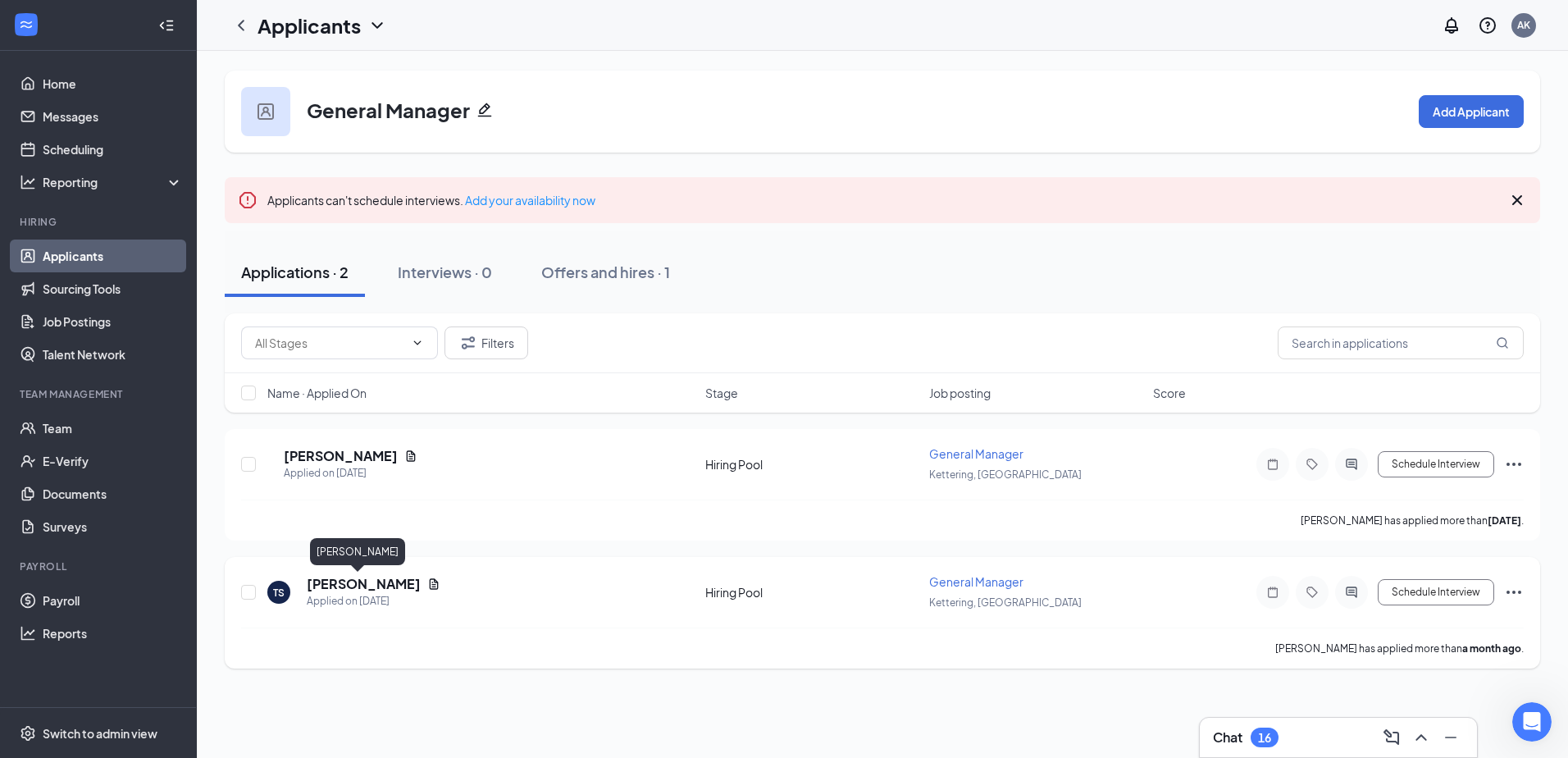
click at [355, 586] on h5 "[PERSON_NAME]" at bounding box center [364, 584] width 114 height 18
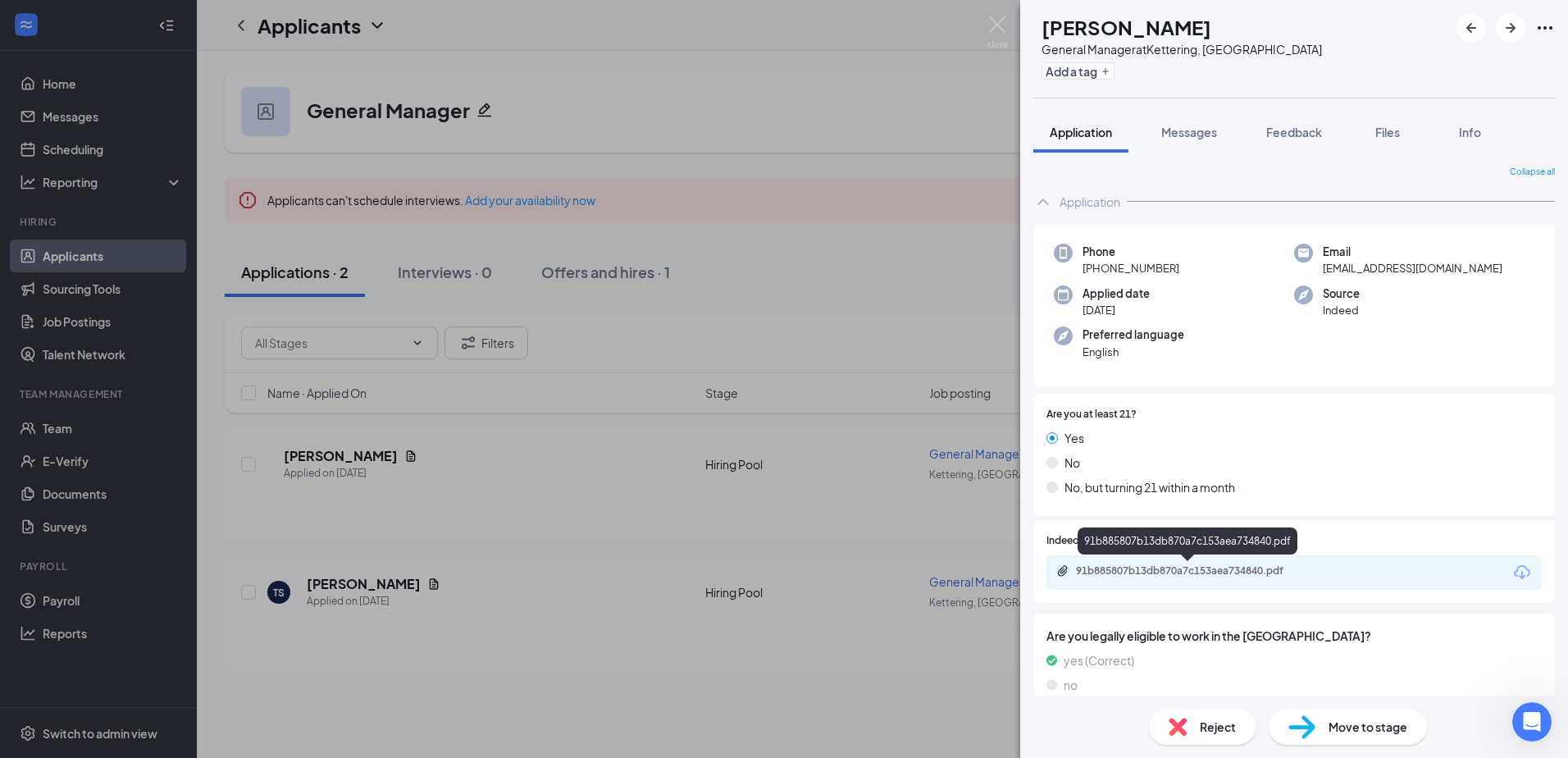
click at [1116, 568] on div "91b885807b13db870a7c153aea734840.pdf" at bounding box center [1190, 571] width 229 height 14
click at [1006, 7] on div "TS [PERSON_NAME] General Manager at [GEOGRAPHIC_DATA], [GEOGRAPHIC_DATA] Add a …" at bounding box center [784, 379] width 1568 height 758
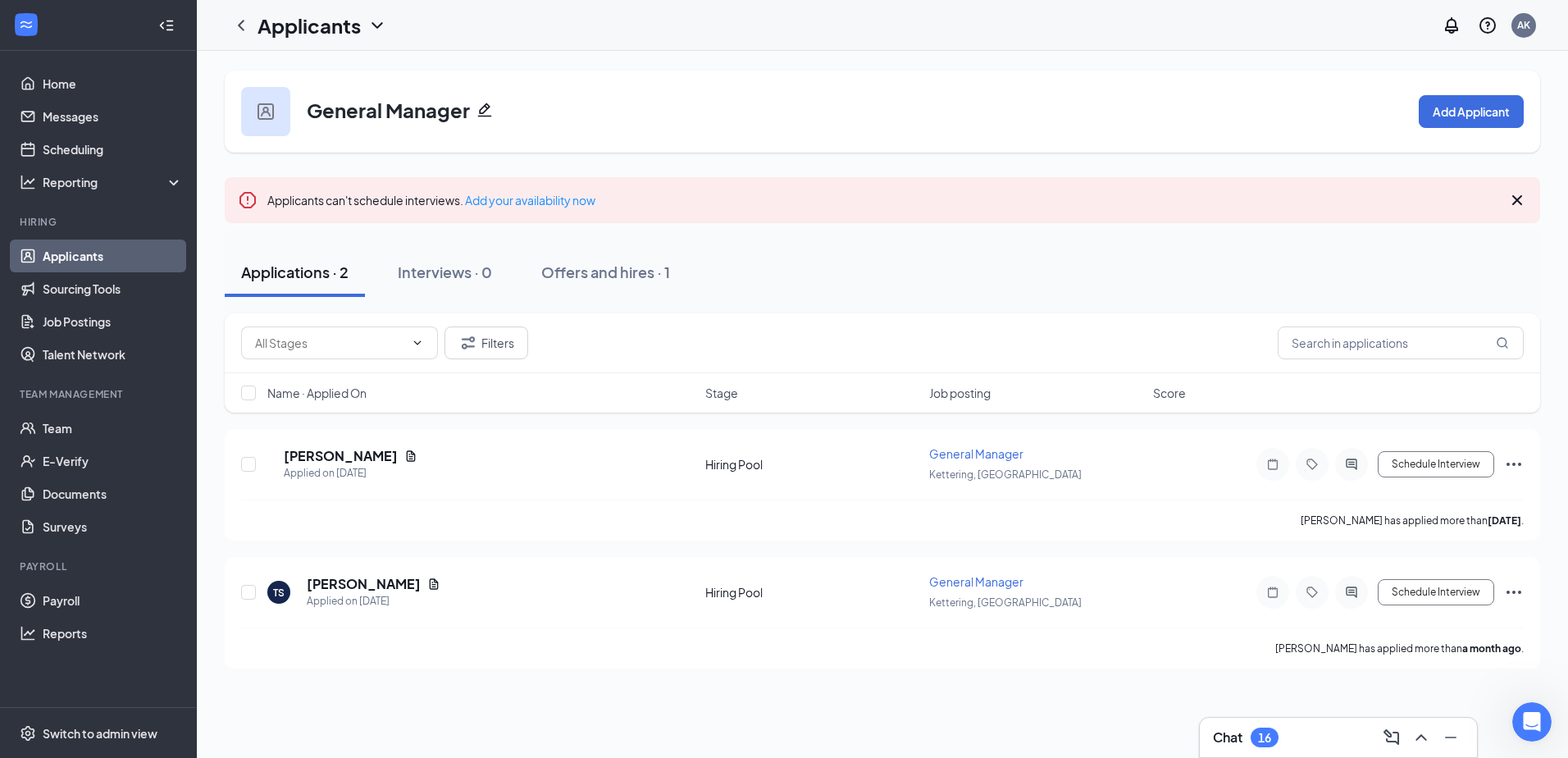
click at [995, 25] on div "Applicants AK" at bounding box center [882, 25] width 1371 height 51
